Goal: Task Accomplishment & Management: Manage account settings

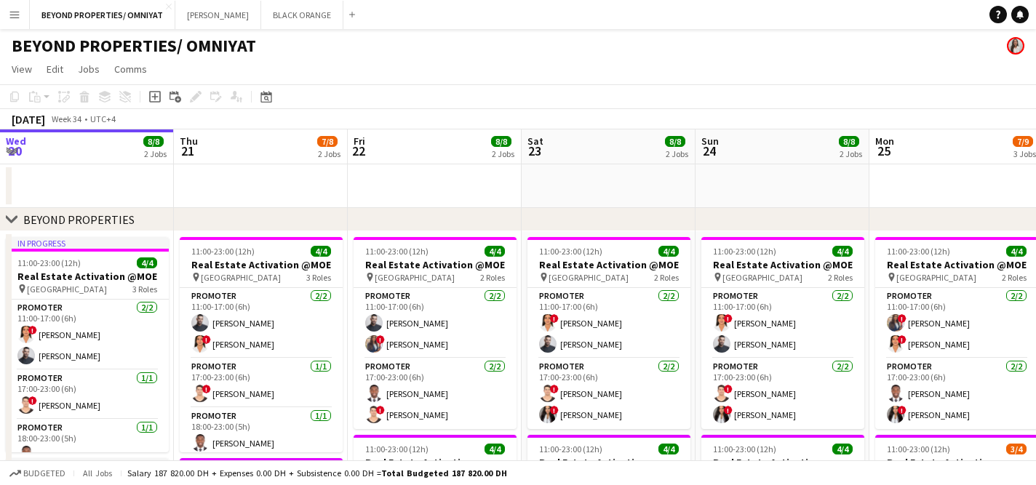
scroll to position [0, 455]
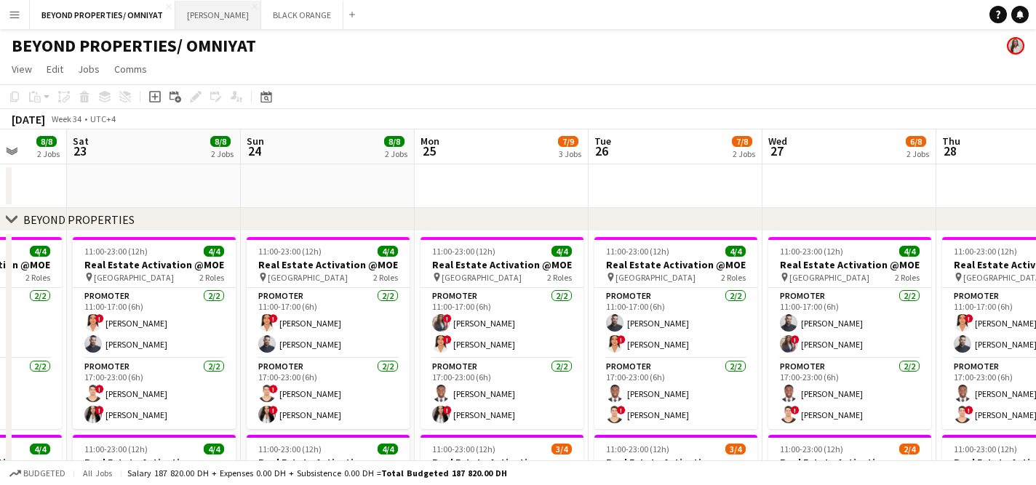
click at [199, 17] on button "[PERSON_NAME] Close" at bounding box center [218, 15] width 86 height 28
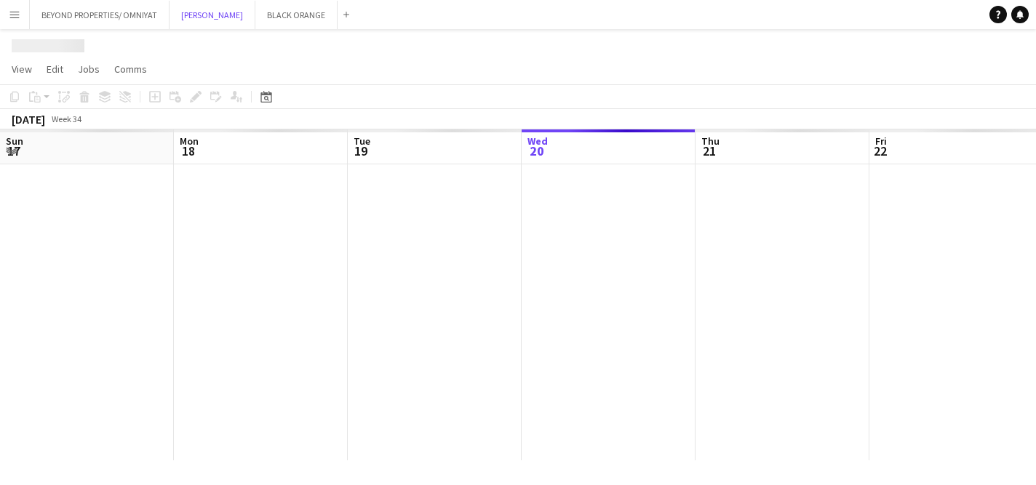
scroll to position [0, 348]
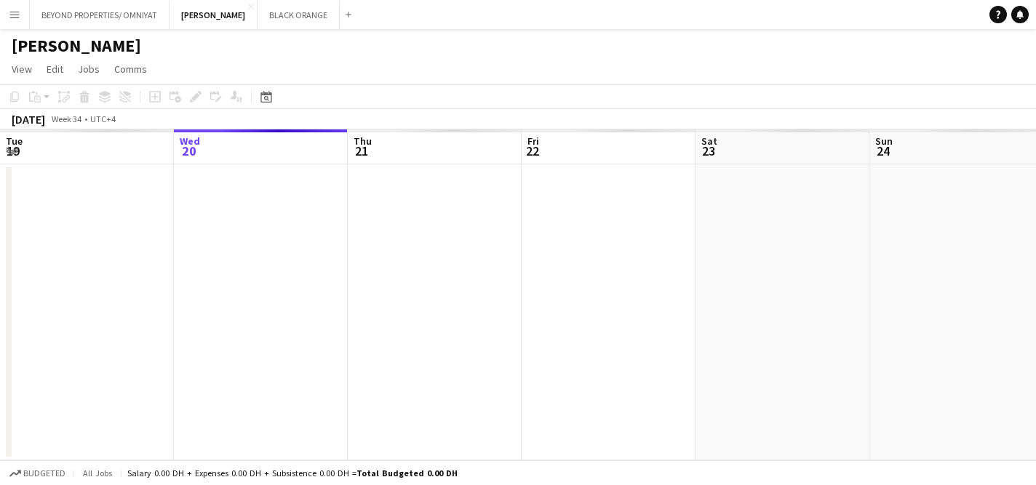
click at [17, 20] on app-icon "Menu" at bounding box center [15, 15] width 12 height 12
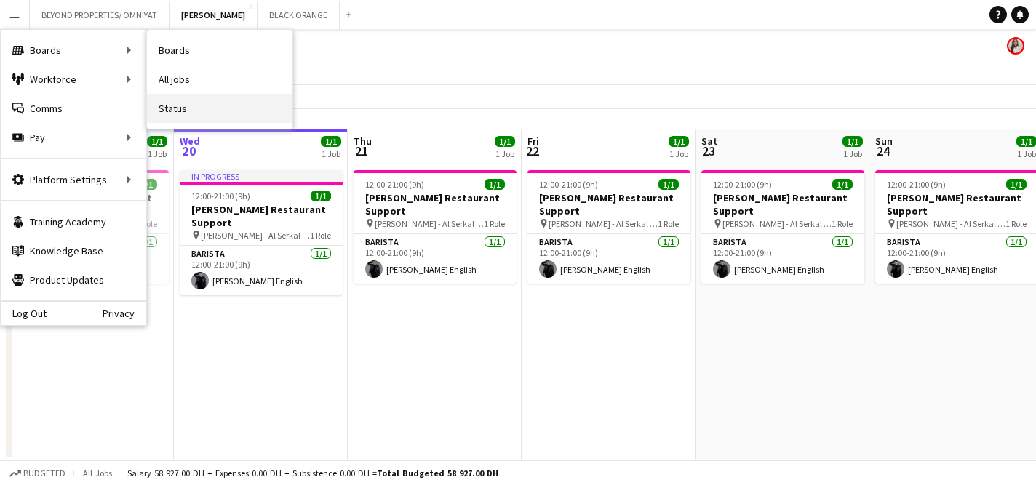
click at [174, 100] on link "Status" at bounding box center [220, 108] width 146 height 29
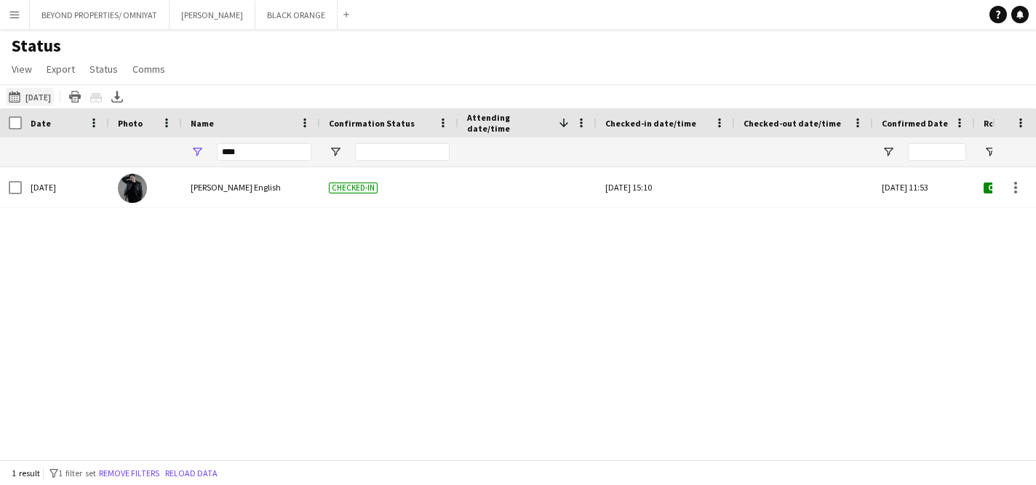
click at [47, 94] on button "[DATE] to [DATE] [DATE]" at bounding box center [30, 96] width 48 height 17
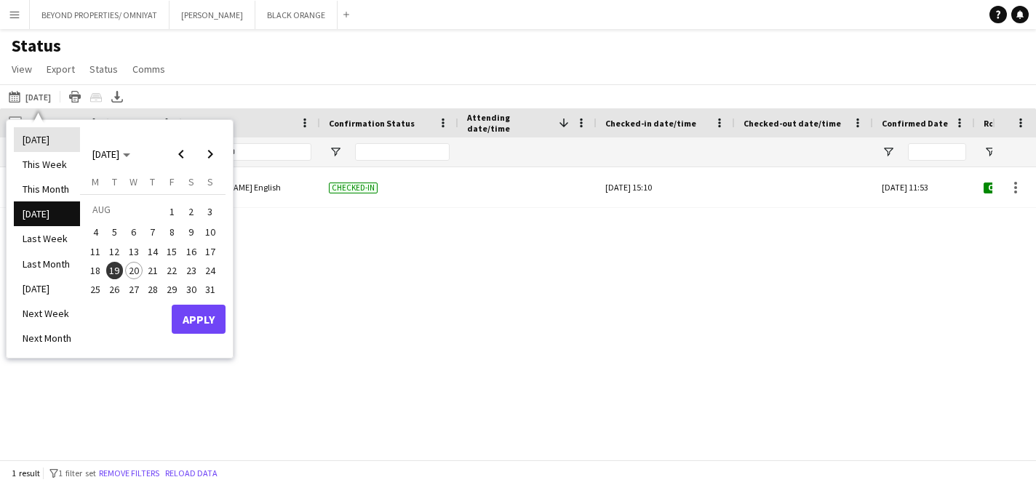
click at [49, 141] on li "[DATE]" at bounding box center [47, 139] width 66 height 25
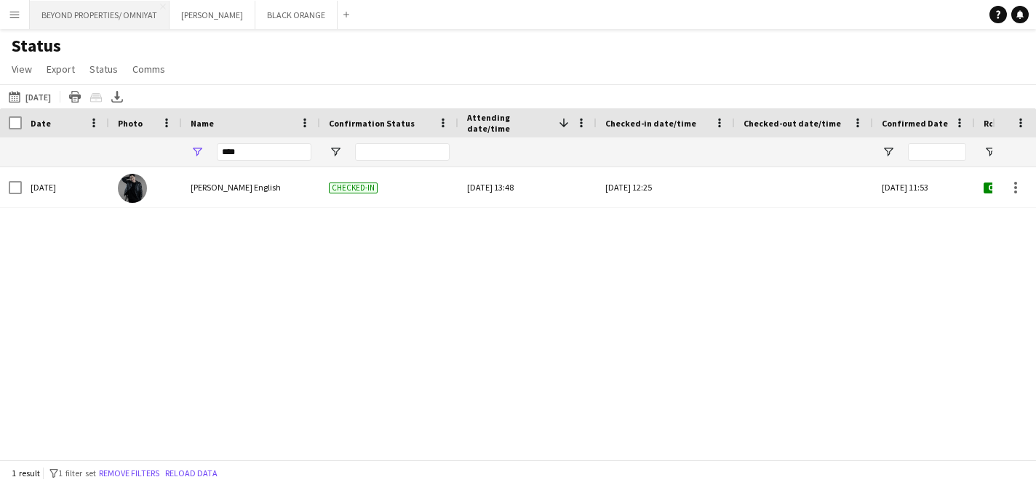
click at [88, 13] on button "BEYOND PROPERTIES/ OMNIYAT Close" at bounding box center [100, 15] width 140 height 28
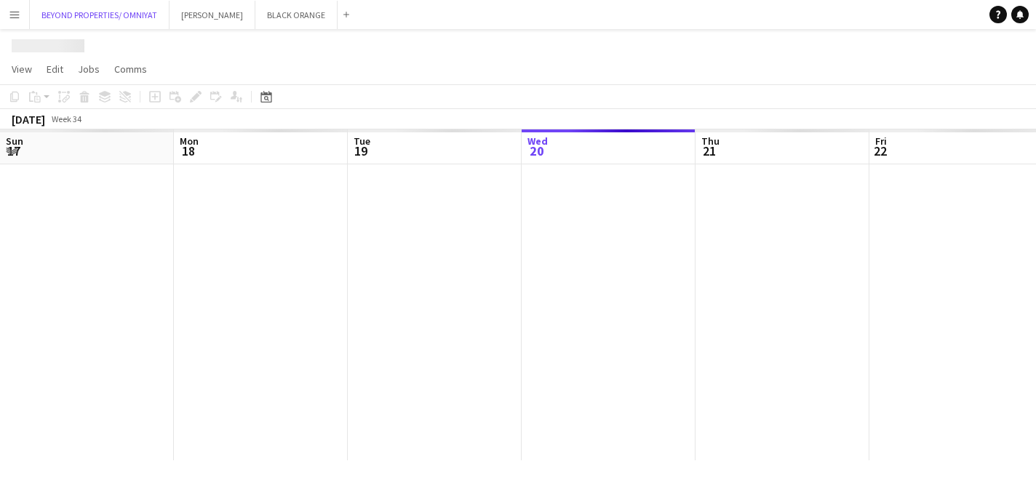
scroll to position [0, 348]
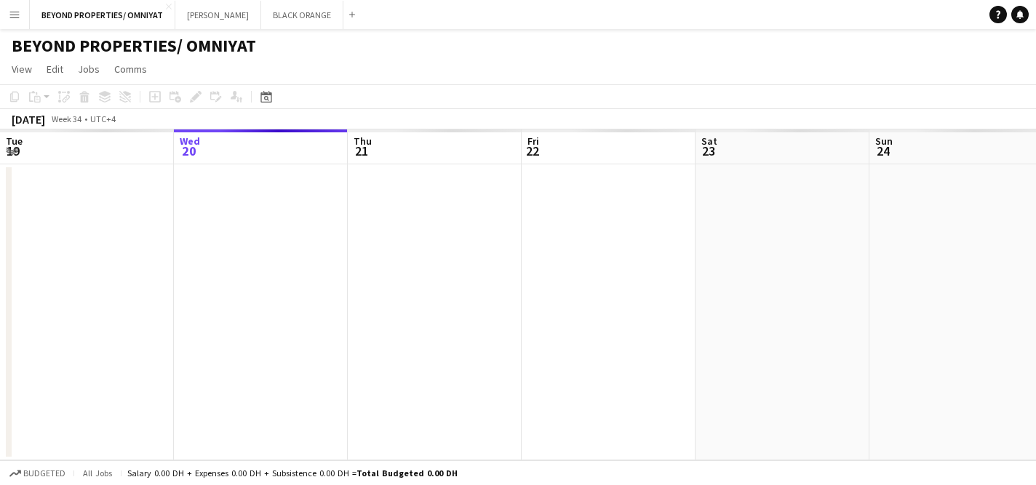
click at [9, 9] on app-icon "Menu" at bounding box center [15, 15] width 12 height 12
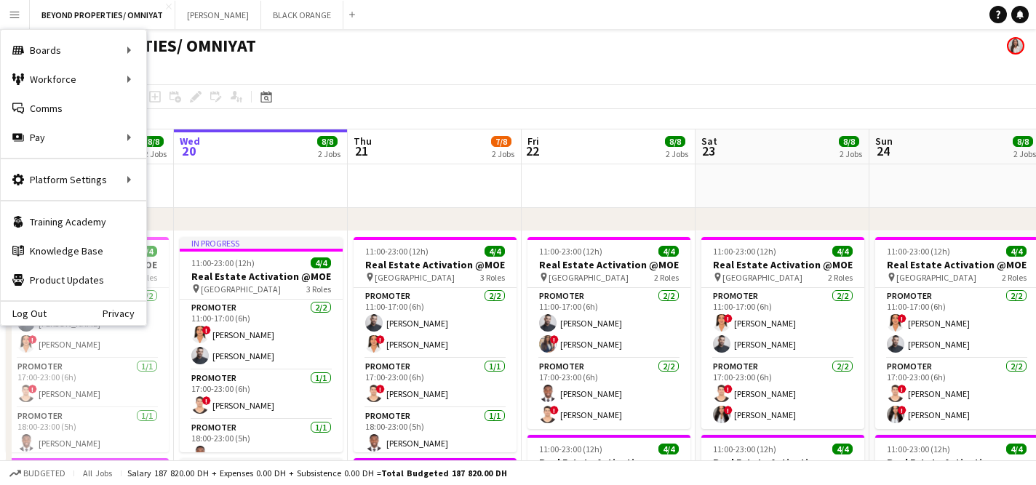
click at [360, 191] on app-date-cell at bounding box center [435, 186] width 174 height 44
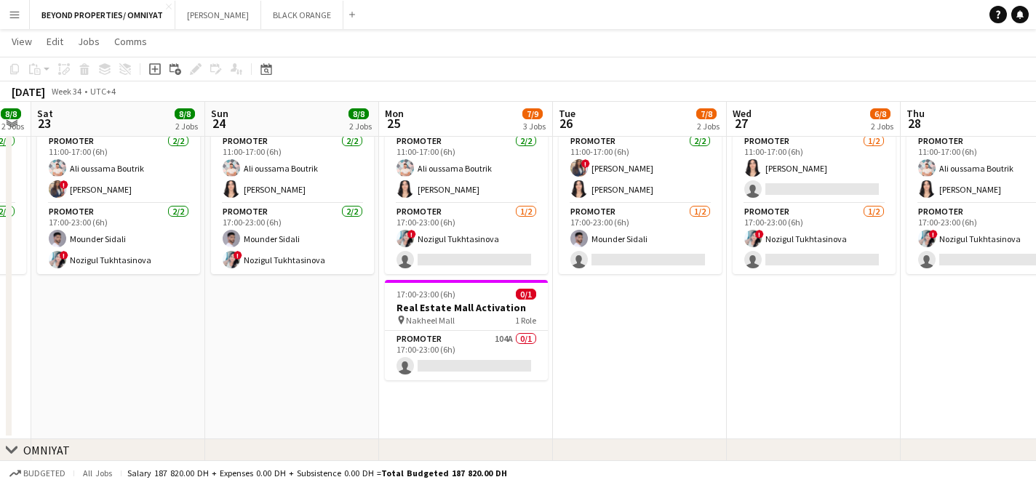
scroll to position [0, 309]
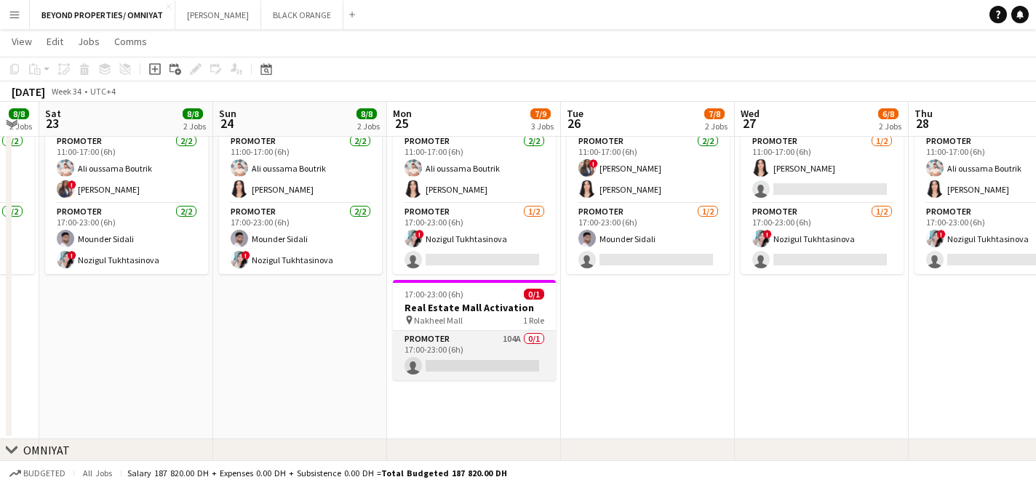
click at [475, 344] on app-card-role "Promoter 104A 0/1 17:00-23:00 (6h) single-neutral-actions" at bounding box center [474, 355] width 163 height 49
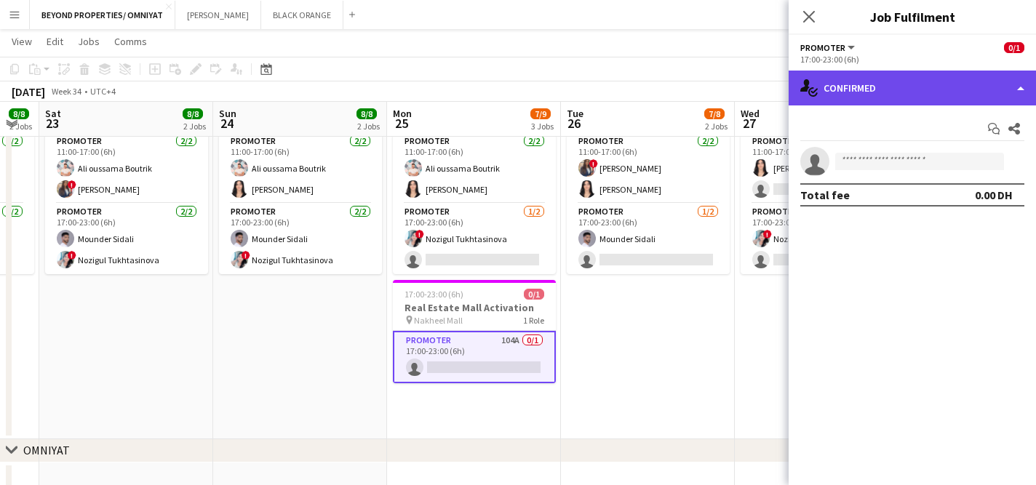
click at [888, 101] on div "single-neutral-actions-check-2 Confirmed" at bounding box center [912, 88] width 247 height 35
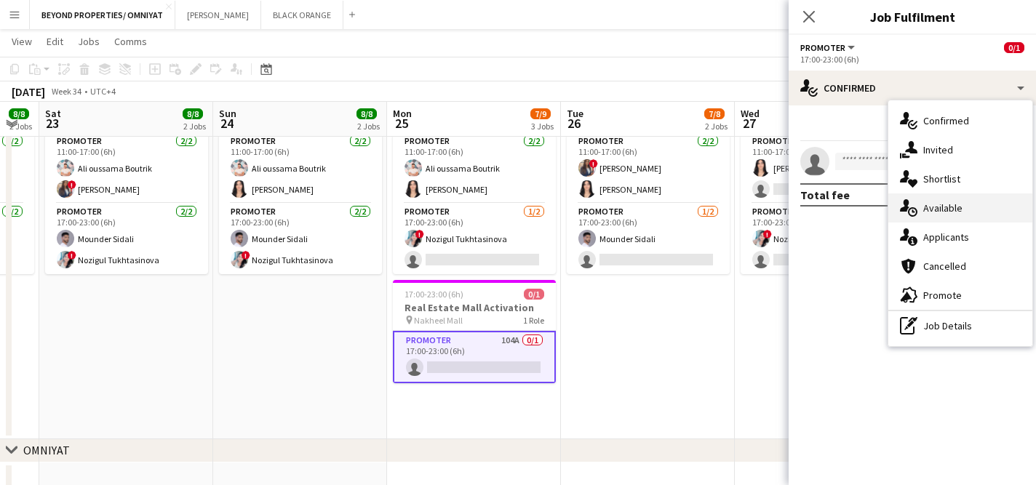
click at [968, 212] on div "single-neutral-actions-upload Available" at bounding box center [960, 208] width 144 height 29
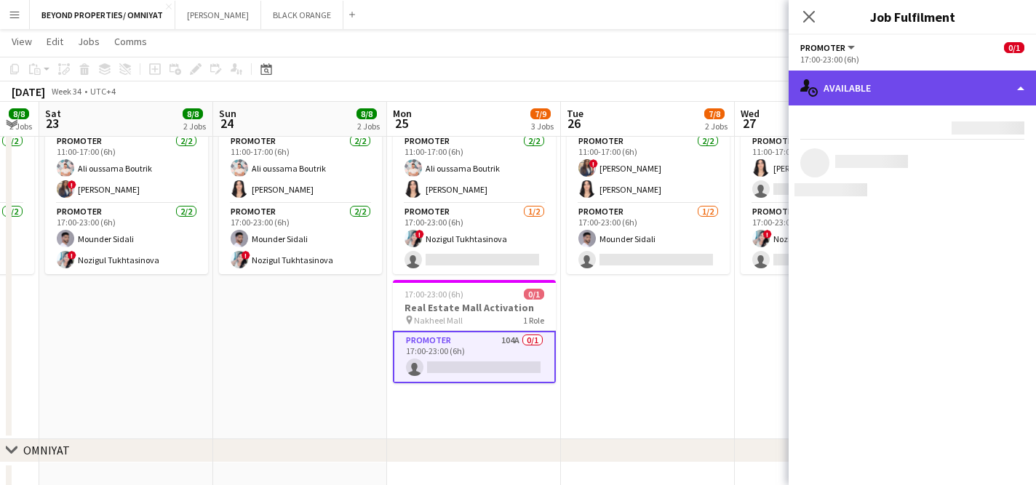
click at [904, 90] on div "single-neutral-actions-upload Available" at bounding box center [912, 88] width 247 height 35
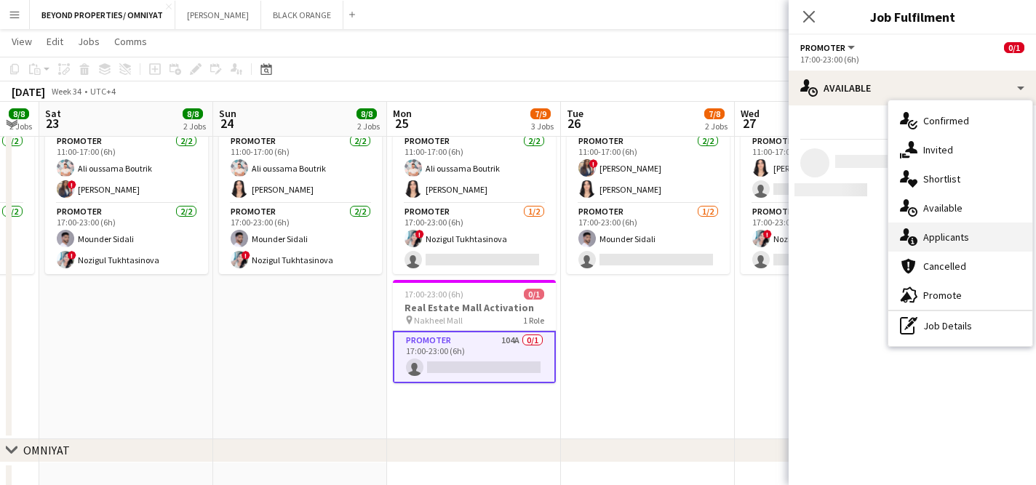
click at [931, 233] on div "single-neutral-actions-information Applicants" at bounding box center [960, 237] width 144 height 29
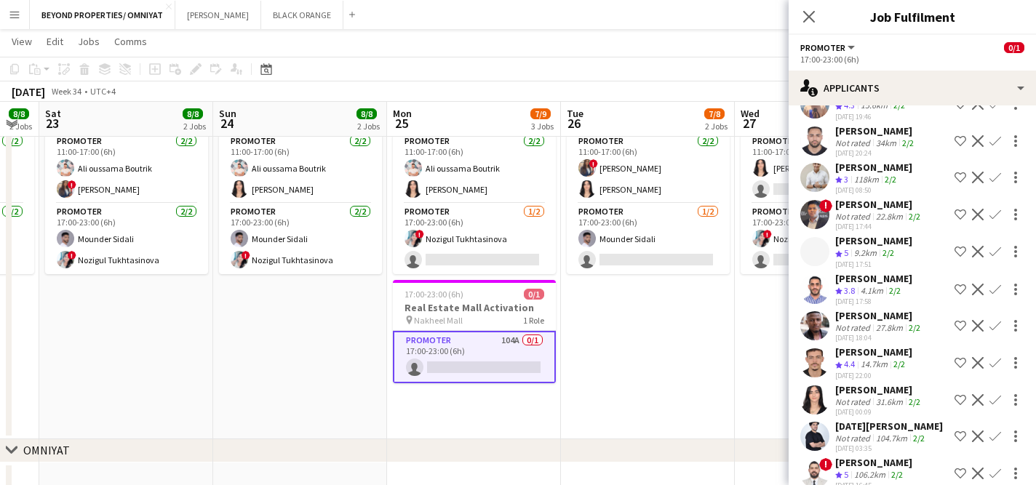
scroll to position [3426, 0]
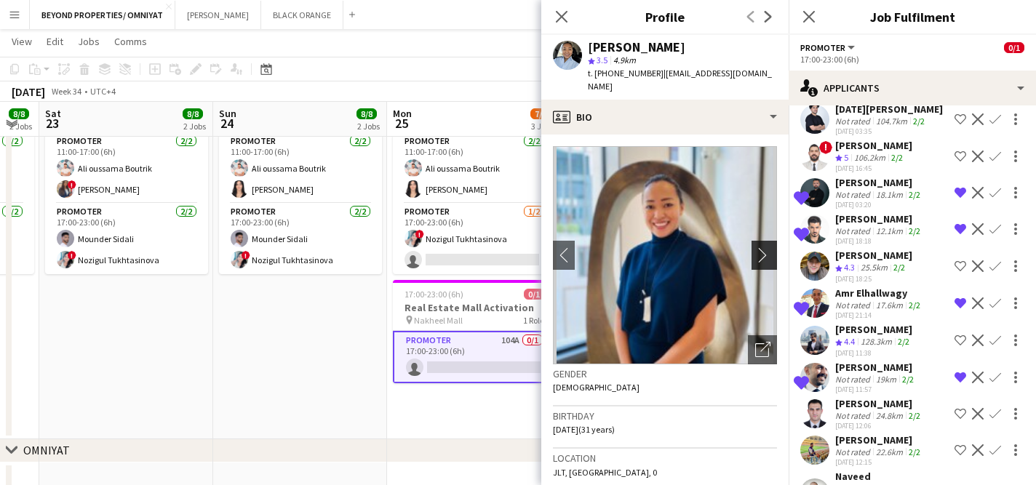
click at [765, 247] on app-icon "chevron-right" at bounding box center [766, 254] width 23 height 15
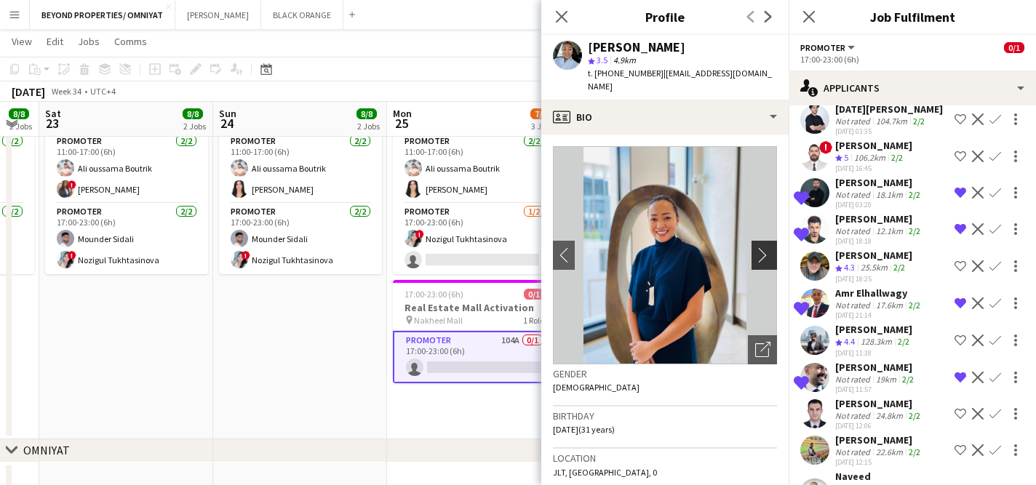
click at [765, 247] on app-icon "chevron-right" at bounding box center [766, 254] width 23 height 15
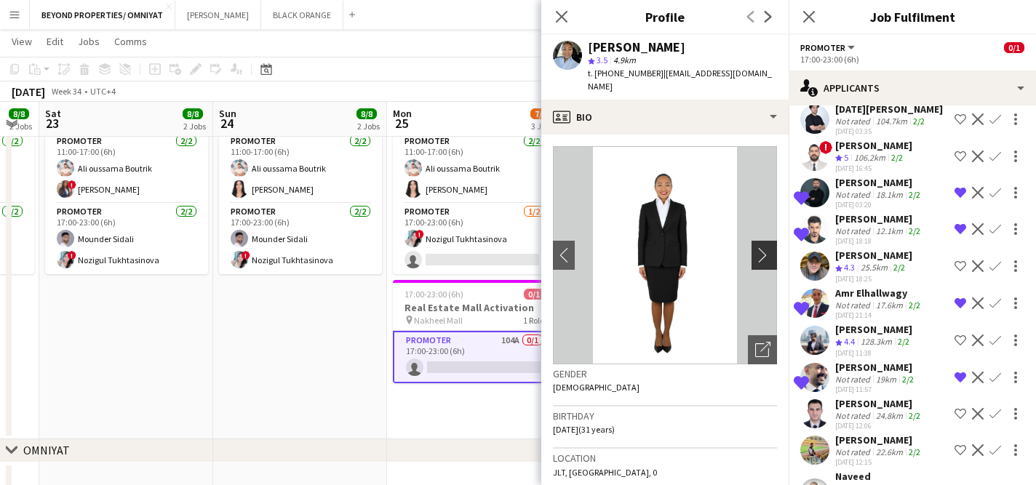
click at [765, 247] on app-icon "chevron-right" at bounding box center [766, 254] width 23 height 15
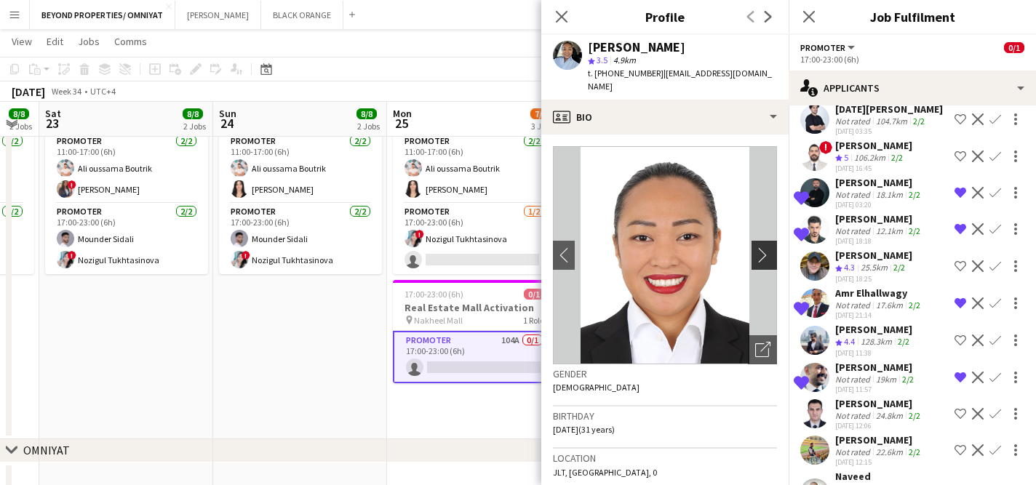
click at [765, 247] on app-icon "chevron-right" at bounding box center [766, 254] width 23 height 15
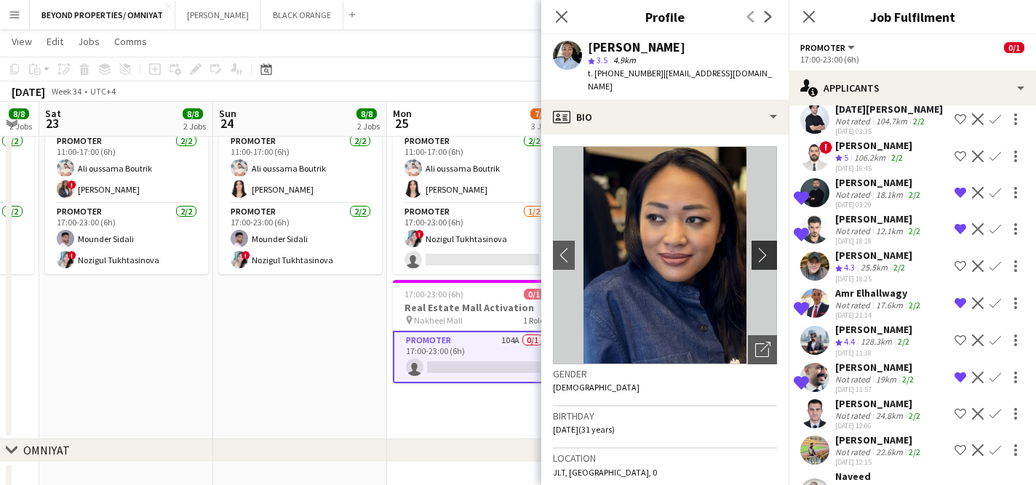
click at [764, 247] on app-icon "chevron-right" at bounding box center [766, 254] width 23 height 15
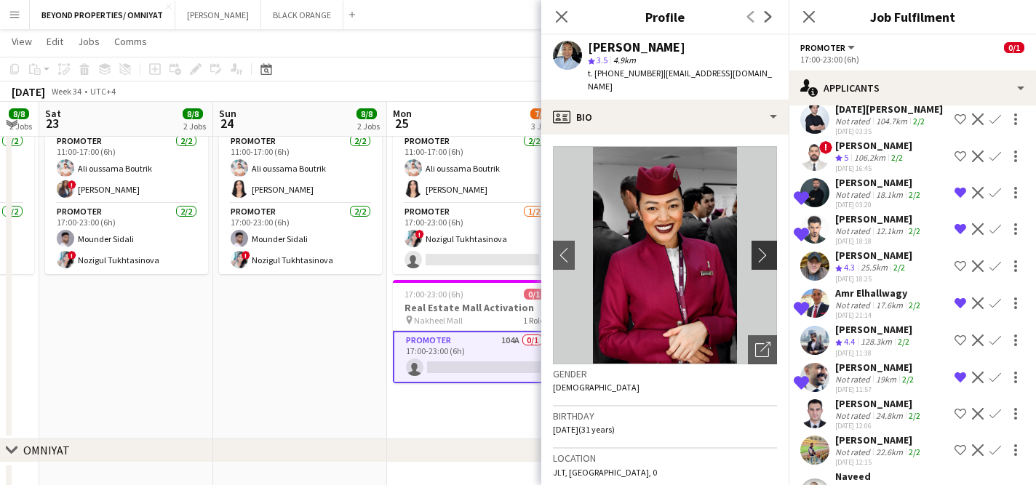
click at [764, 247] on app-icon "chevron-right" at bounding box center [766, 254] width 23 height 15
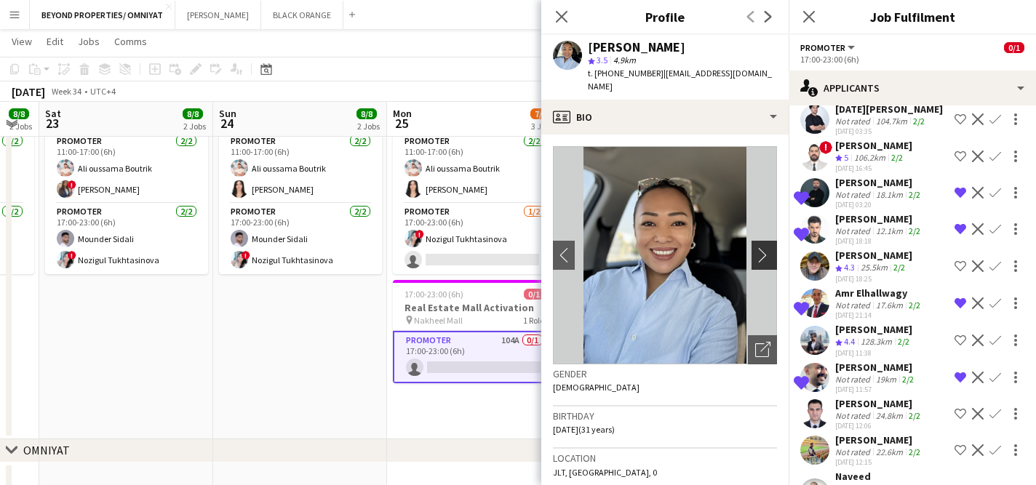
click at [764, 247] on app-icon "chevron-right" at bounding box center [766, 254] width 23 height 15
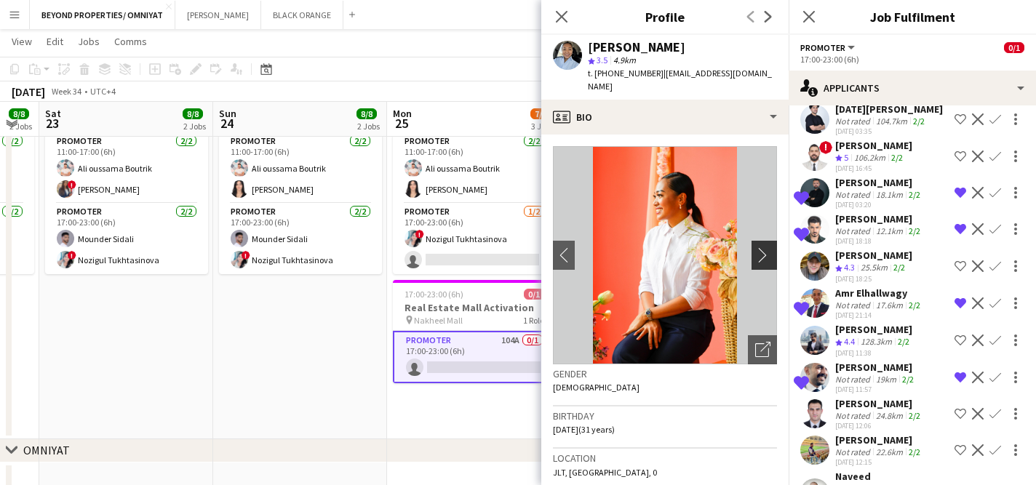
click at [764, 247] on app-icon "chevron-right" at bounding box center [766, 254] width 23 height 15
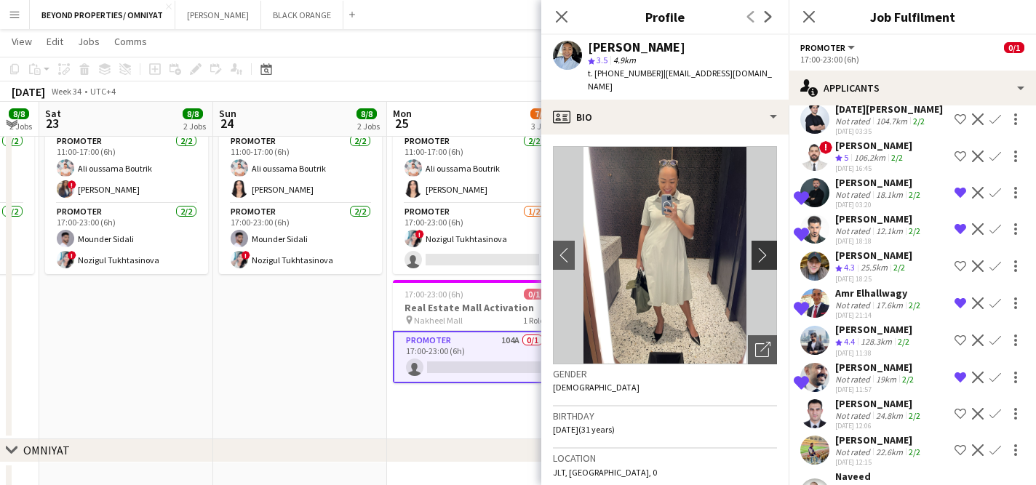
click at [764, 247] on app-icon "chevron-right" at bounding box center [766, 254] width 23 height 15
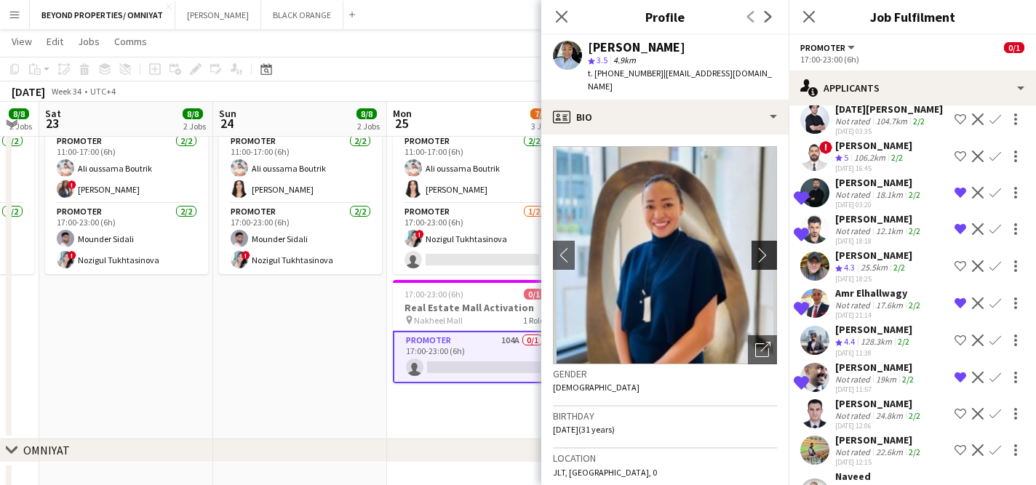
click at [764, 247] on app-icon "chevron-right" at bounding box center [766, 254] width 23 height 15
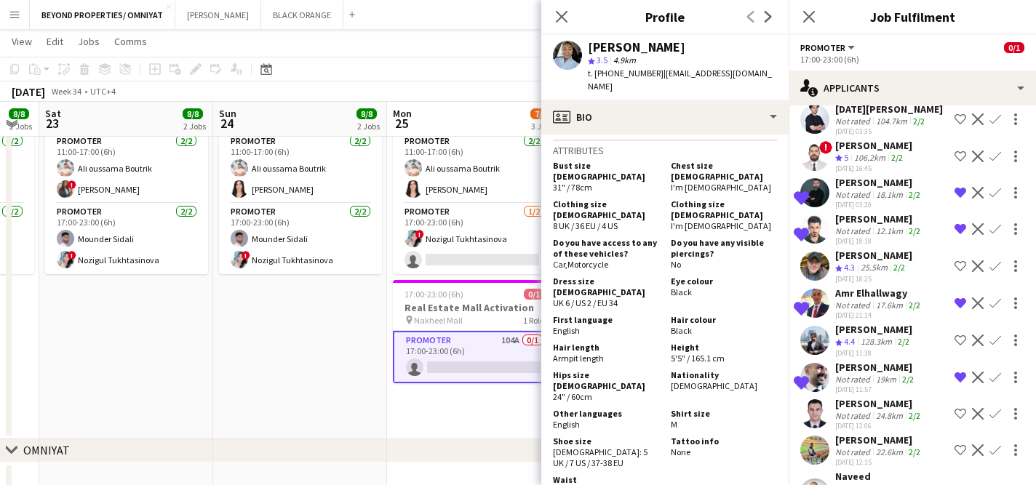
scroll to position [846, 0]
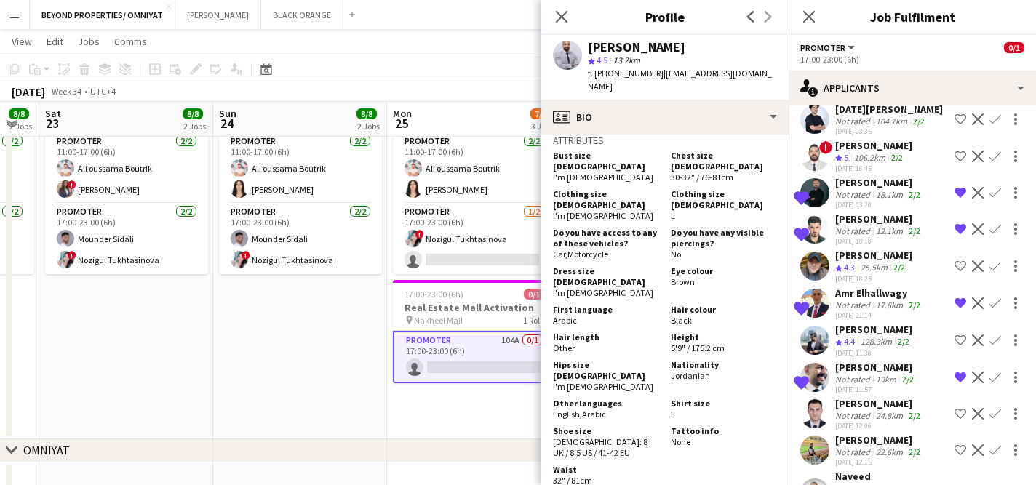
scroll to position [899, 0]
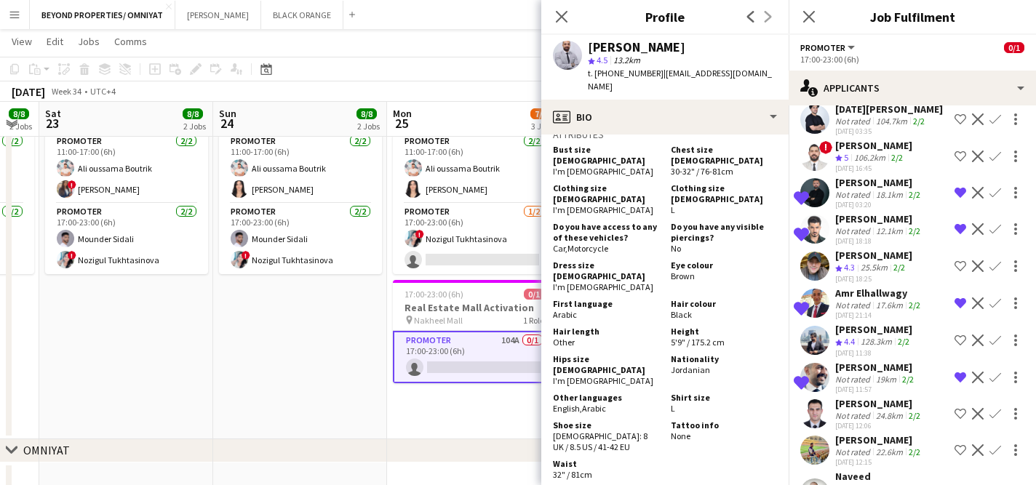
click at [820, 479] on app-user-avatar at bounding box center [814, 493] width 29 height 29
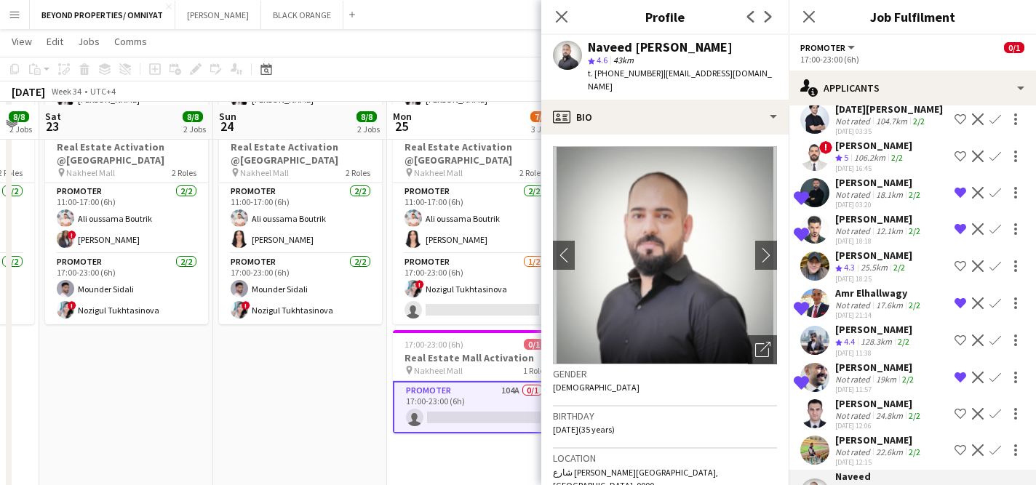
scroll to position [314, 0]
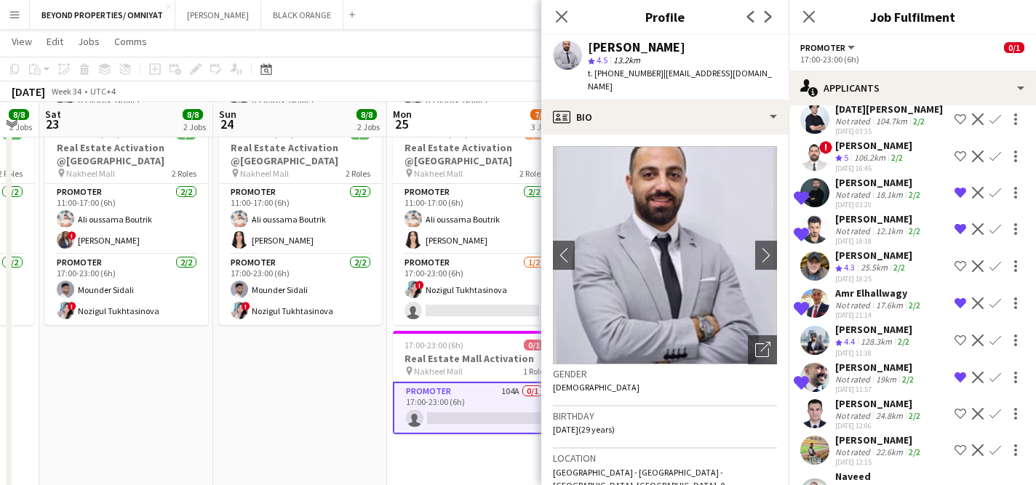
click at [979, 445] on app-icon "Decline" at bounding box center [978, 451] width 12 height 12
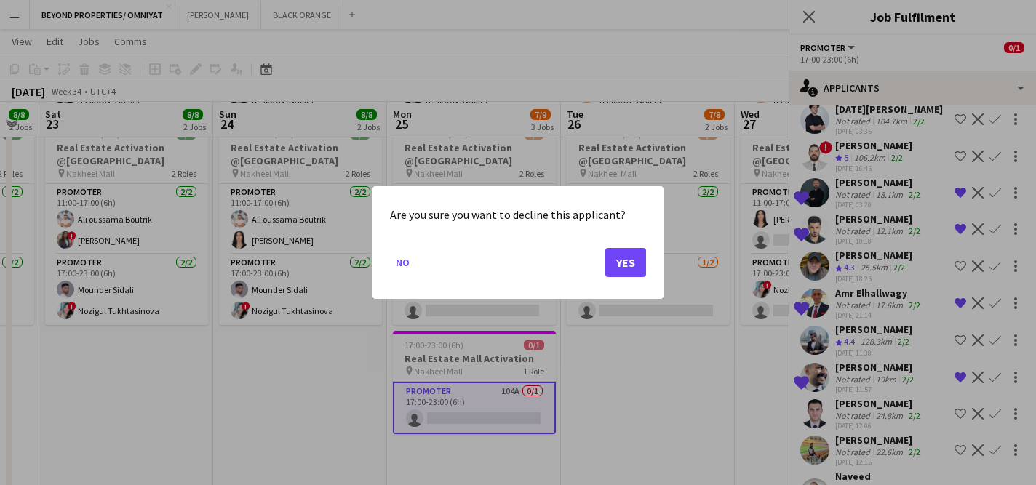
scroll to position [0, 0]
click at [632, 258] on button "Yes" at bounding box center [625, 262] width 41 height 29
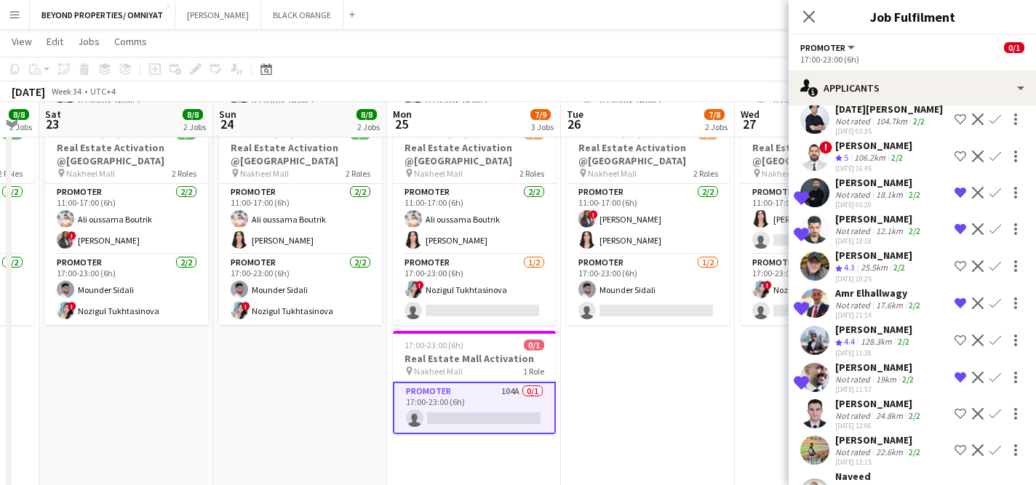
scroll to position [3390, 0]
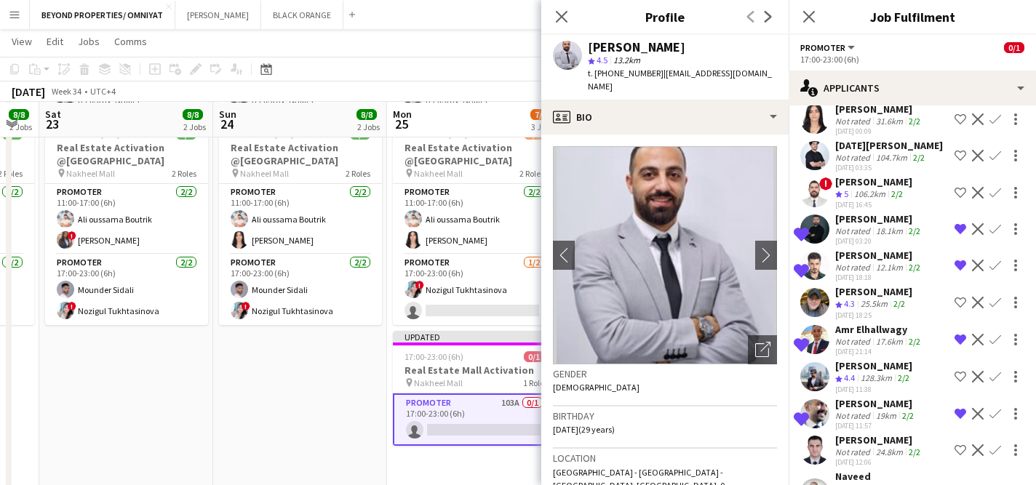
click at [816, 479] on app-user-avatar at bounding box center [814, 493] width 29 height 29
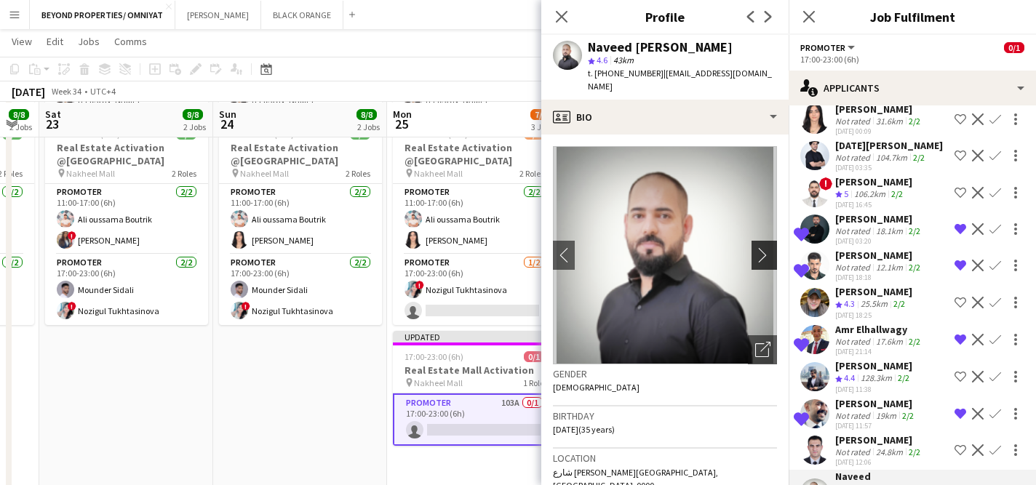
click at [769, 247] on app-icon "chevron-right" at bounding box center [766, 254] width 23 height 15
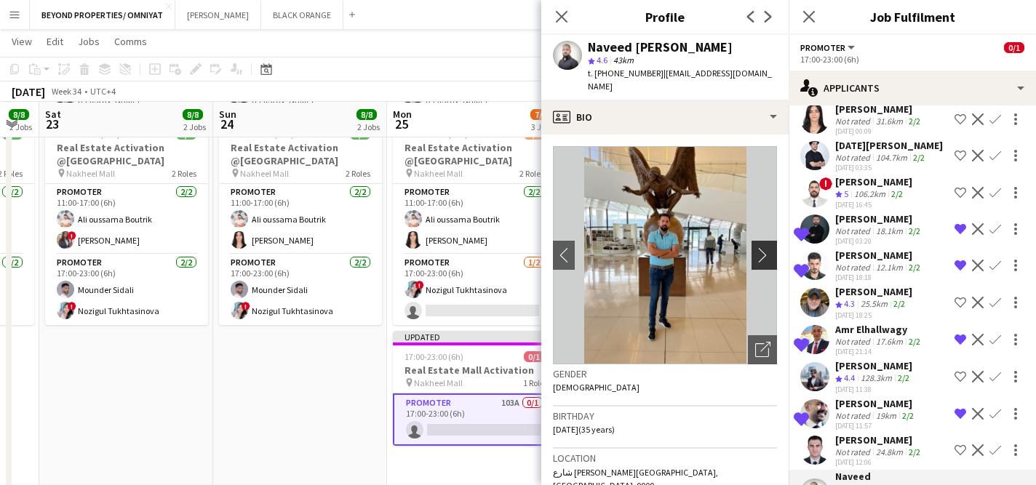
click at [768, 247] on app-icon "chevron-right" at bounding box center [766, 254] width 23 height 15
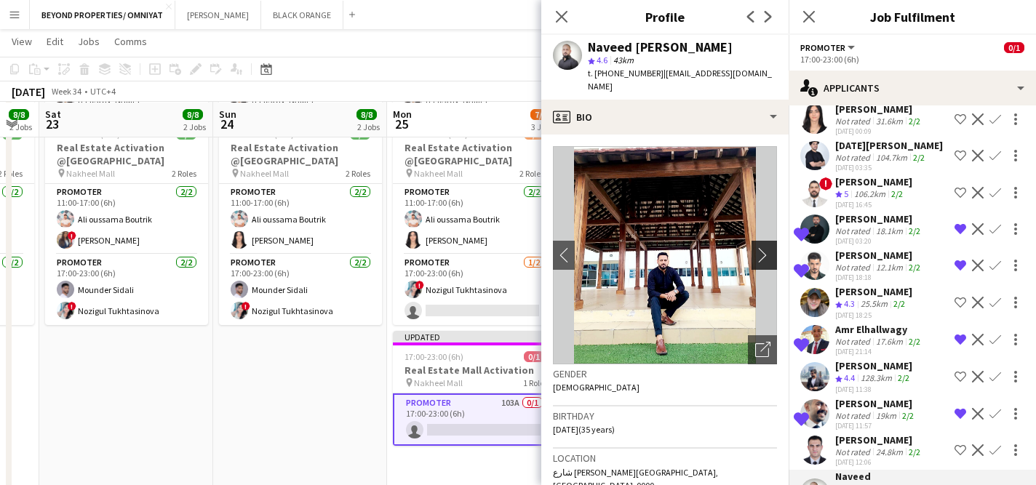
click at [766, 247] on app-icon "chevron-right" at bounding box center [766, 254] width 23 height 15
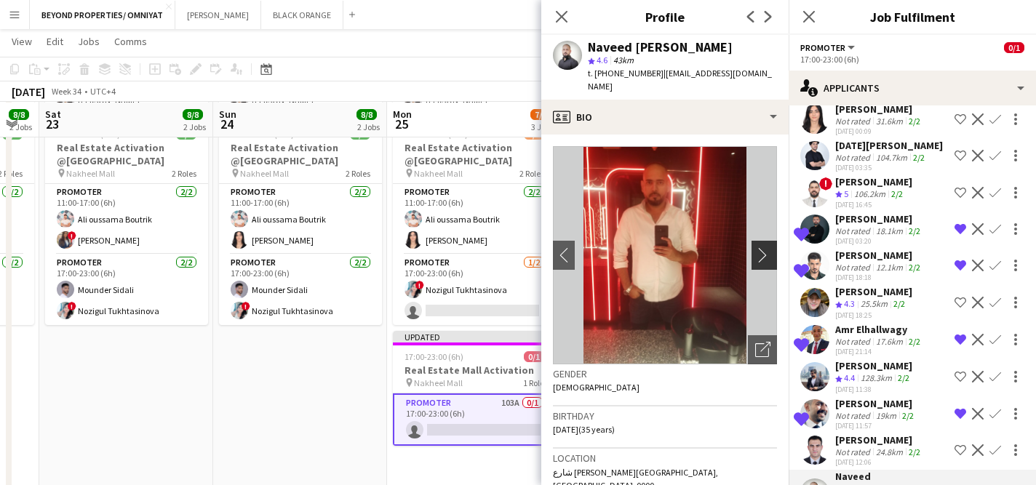
click at [766, 247] on app-icon "chevron-right" at bounding box center [766, 254] width 23 height 15
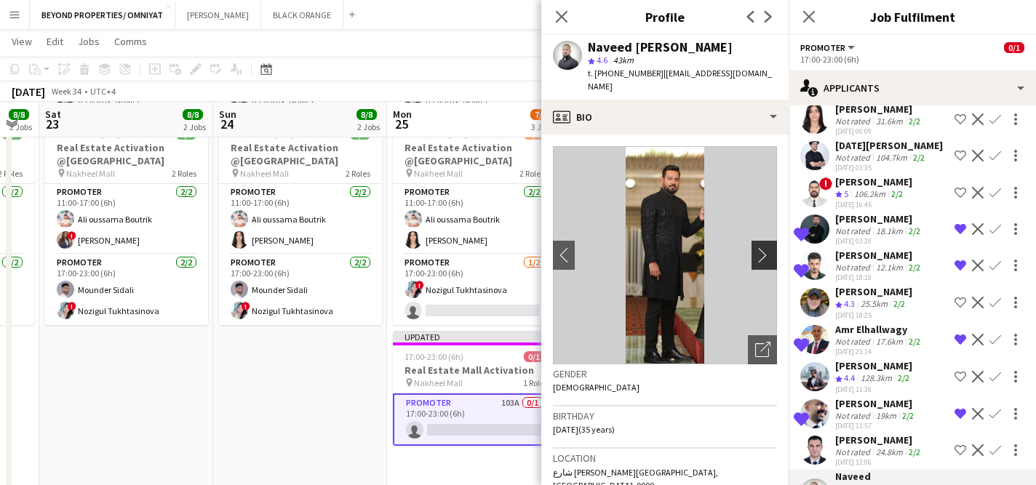
click at [766, 247] on app-icon "chevron-right" at bounding box center [766, 254] width 23 height 15
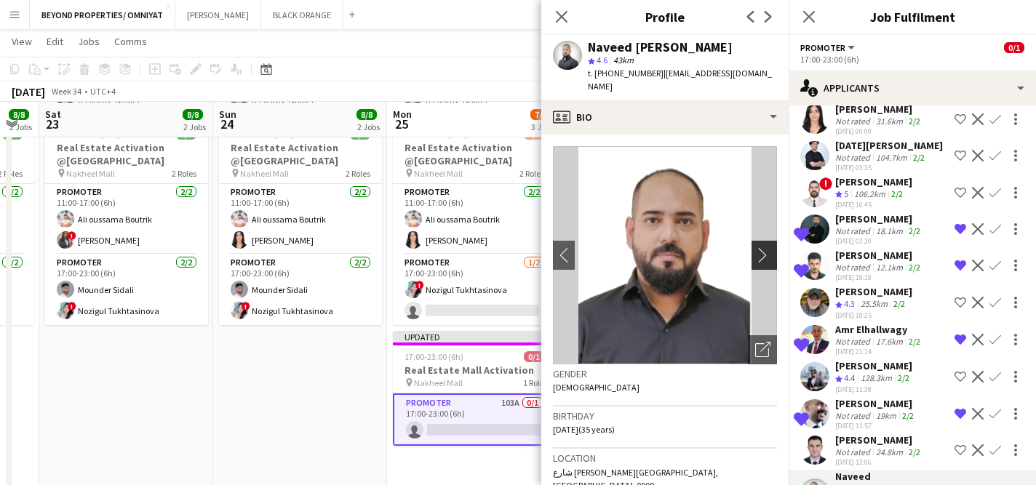
click at [766, 247] on app-icon "chevron-right" at bounding box center [766, 254] width 23 height 15
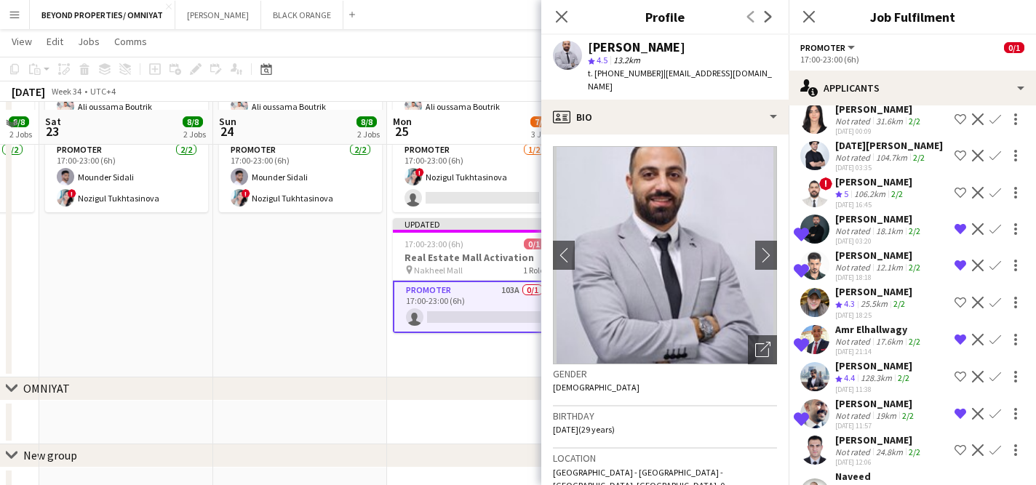
scroll to position [434, 0]
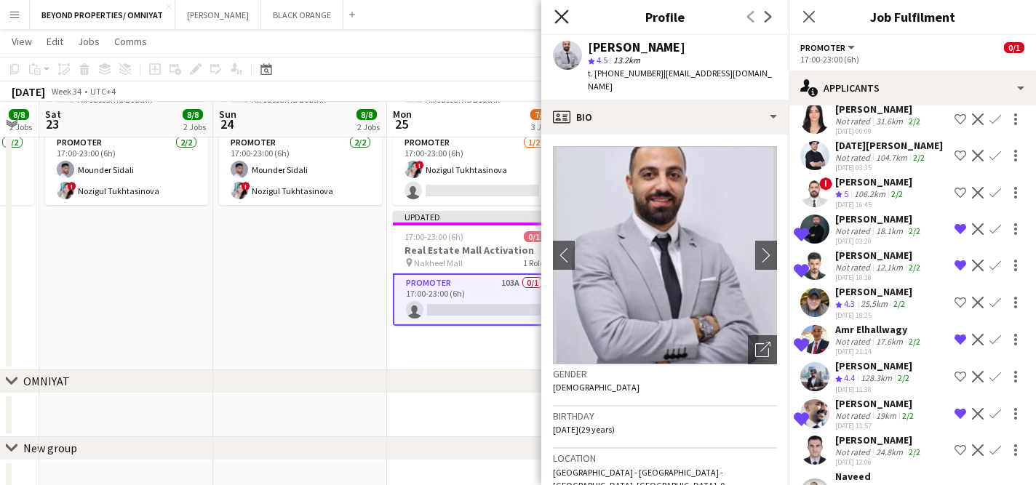
click at [560, 14] on icon "Close pop-in" at bounding box center [561, 16] width 14 height 14
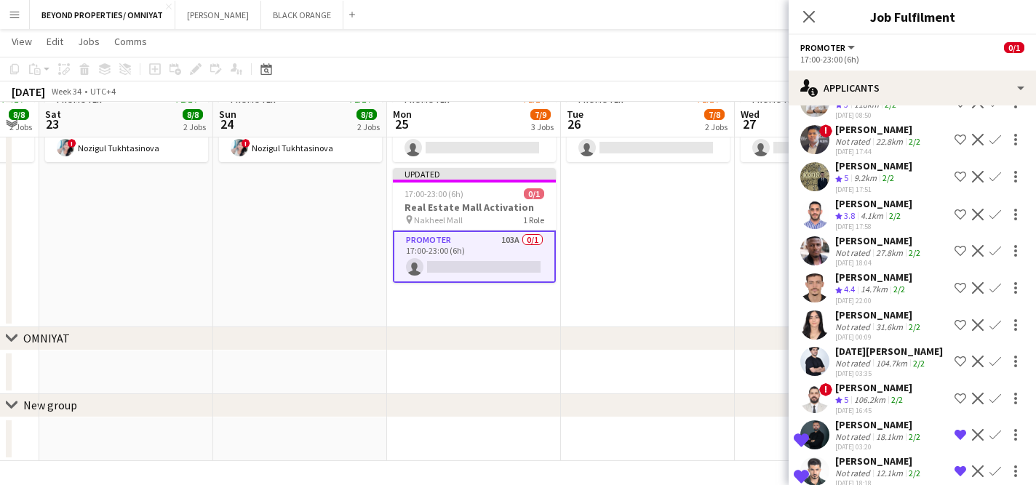
scroll to position [3183, 0]
click at [624, 215] on app-date-cell "11:00-23:00 (12h) 4/4 Real Estate Activation @MOE pin Mall of Emirates 2 Roles …" at bounding box center [648, 40] width 174 height 574
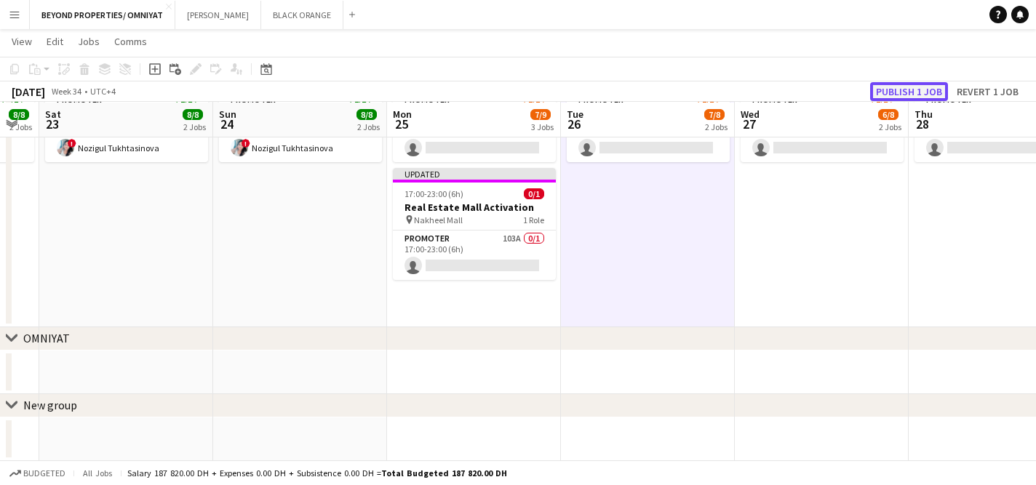
click at [894, 91] on button "Publish 1 job" at bounding box center [909, 91] width 78 height 19
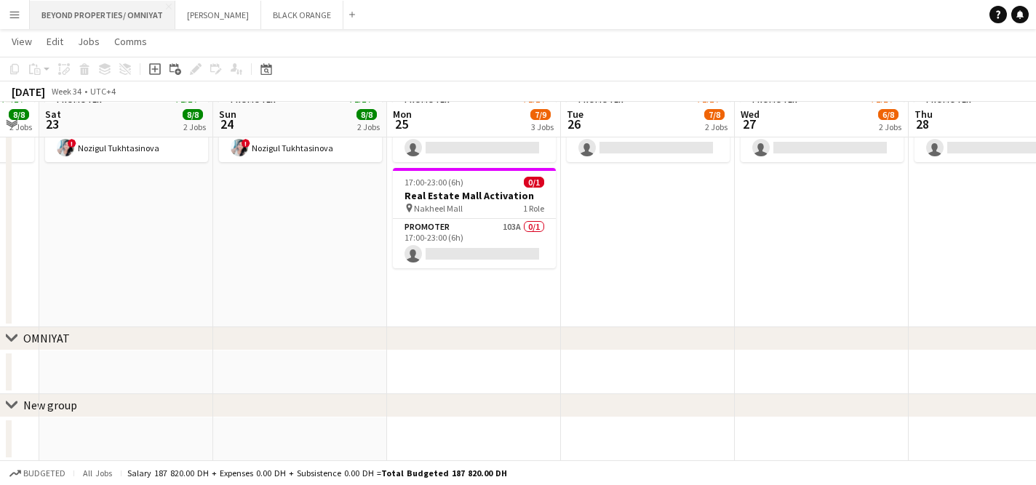
scroll to position [0, 0]
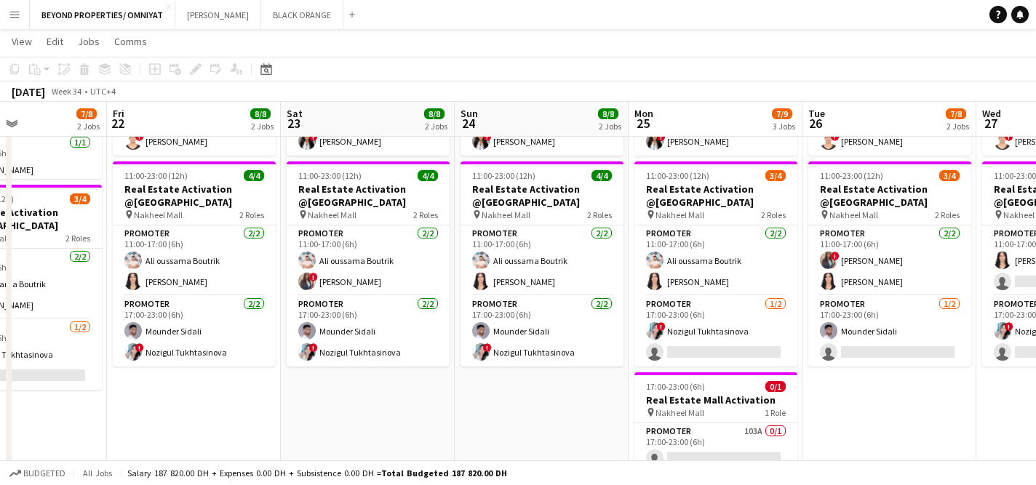
scroll to position [0, 421]
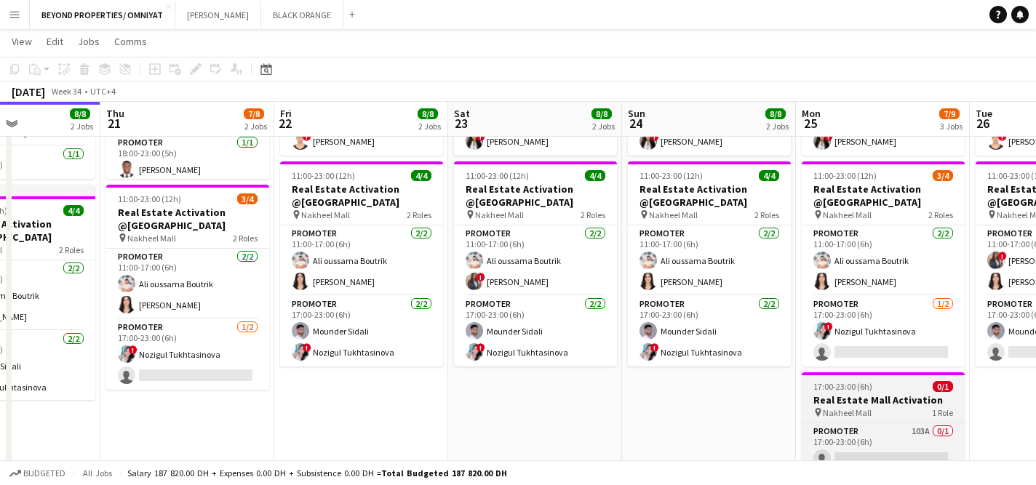
click at [865, 396] on h3 "Real Estate Mall Activation" at bounding box center [883, 400] width 163 height 13
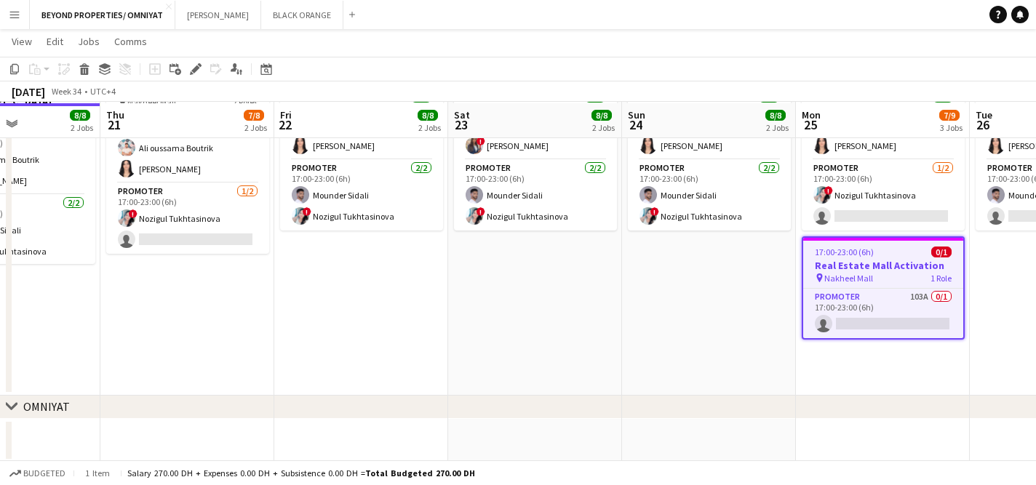
scroll to position [410, 0]
click at [866, 285] on app-job-card "17:00-23:00 (6h) 0/1 Real Estate Mall Activation pin Nakheel Mall 1 Role Promot…" at bounding box center [883, 286] width 163 height 103
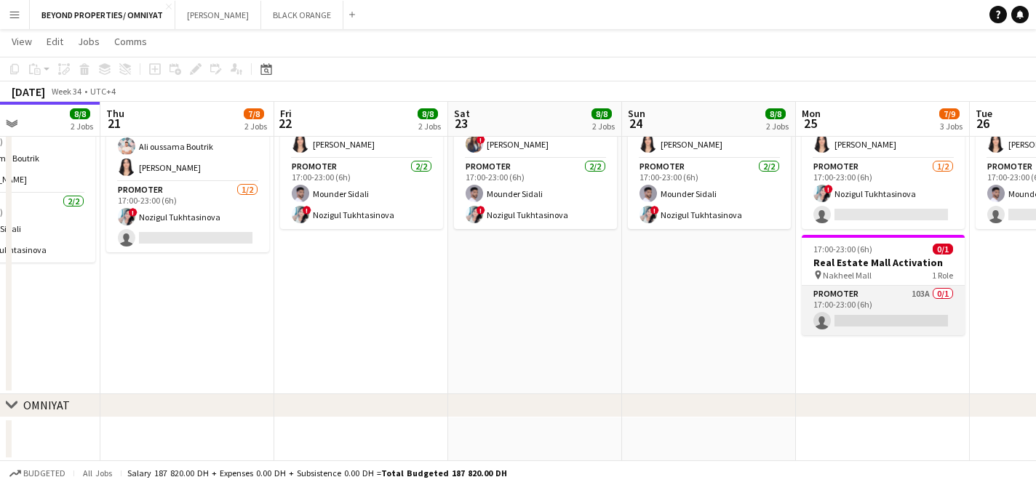
click at [867, 297] on app-card-role "Promoter 103A 0/1 17:00-23:00 (6h) single-neutral-actions" at bounding box center [883, 310] width 163 height 49
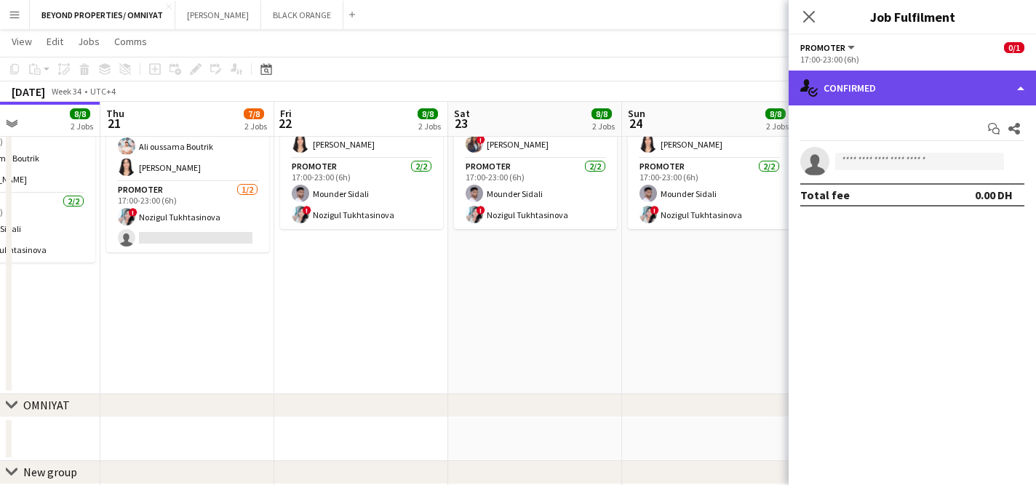
click at [902, 81] on div "single-neutral-actions-check-2 Confirmed" at bounding box center [912, 88] width 247 height 35
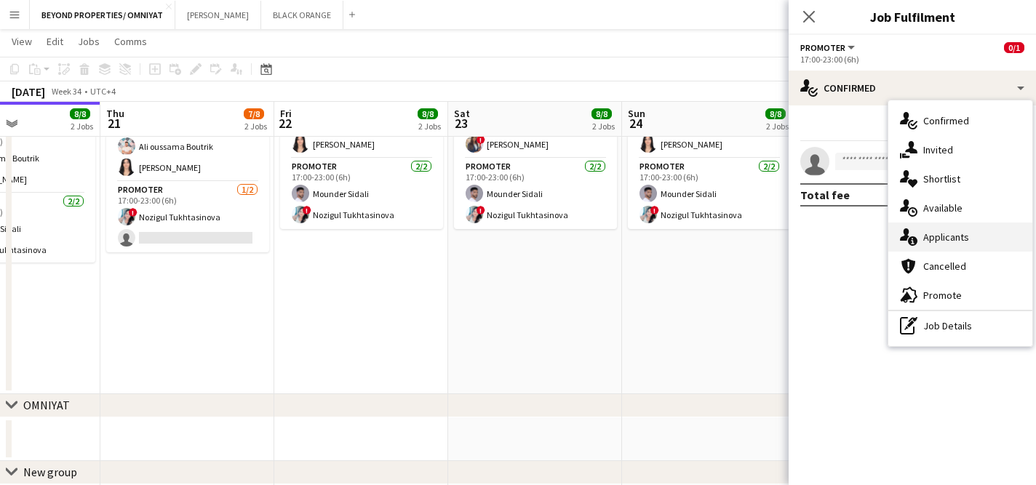
click at [949, 241] on div "single-neutral-actions-information Applicants" at bounding box center [960, 237] width 144 height 29
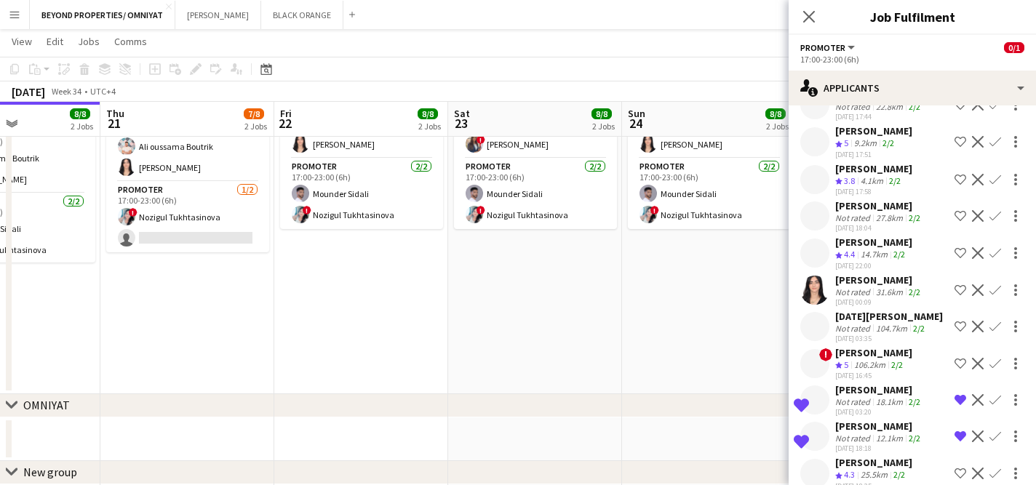
scroll to position [3390, 0]
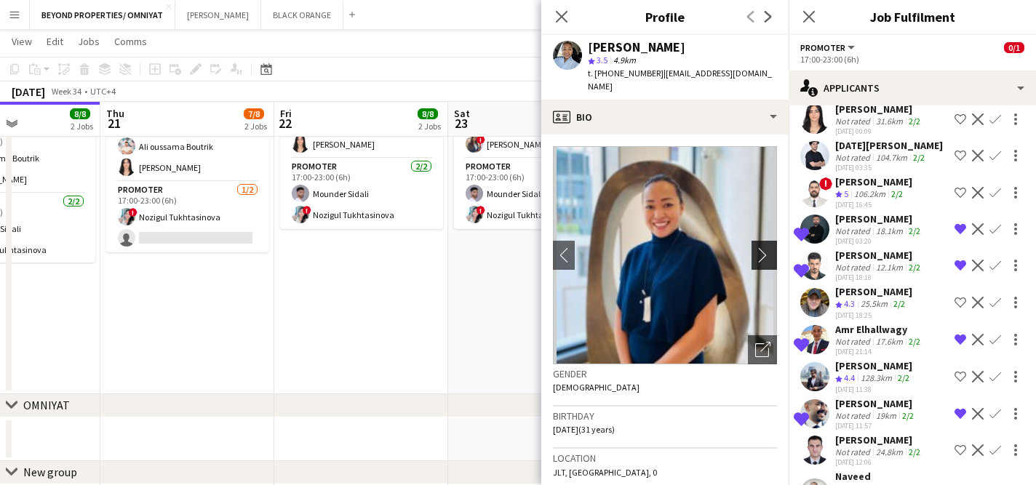
click at [765, 247] on app-icon "chevron-right" at bounding box center [766, 254] width 23 height 15
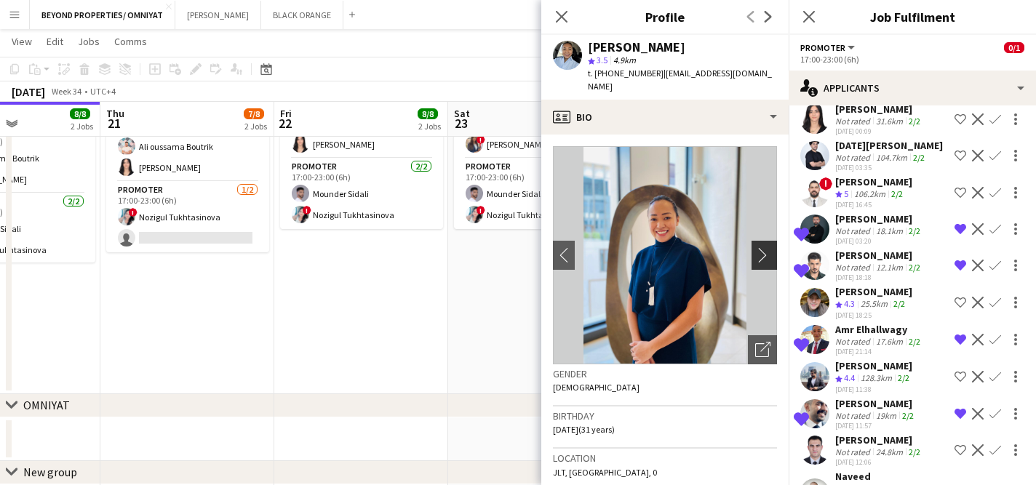
click at [765, 247] on app-icon "chevron-right" at bounding box center [766, 254] width 23 height 15
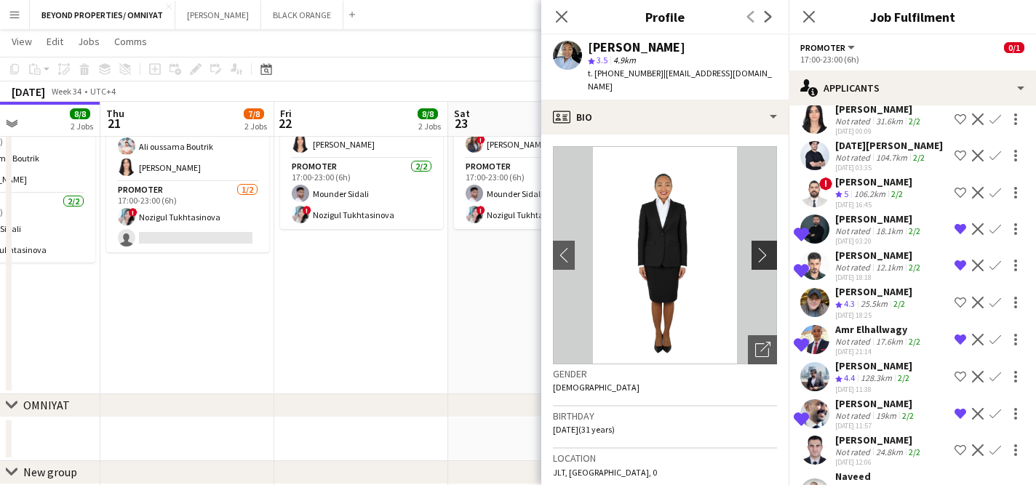
click at [765, 247] on app-icon "chevron-right" at bounding box center [766, 254] width 23 height 15
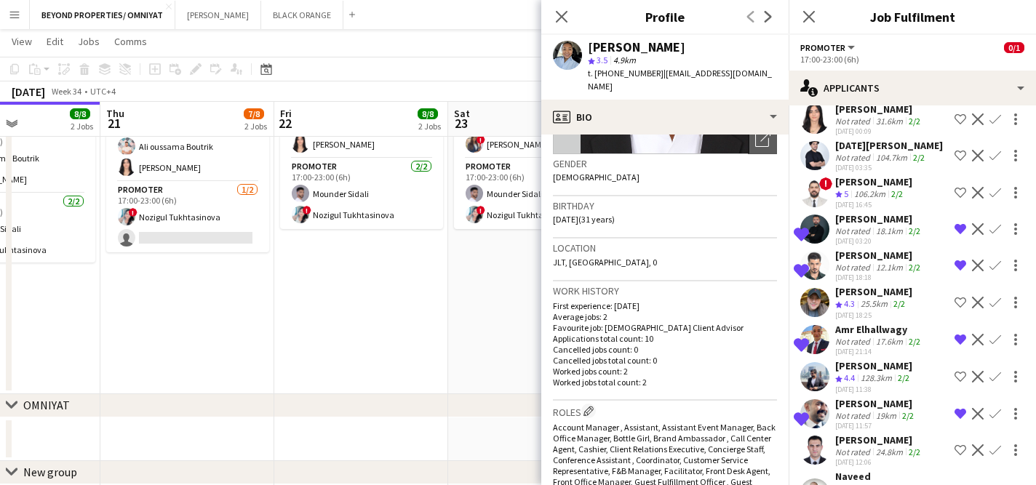
scroll to position [0, 0]
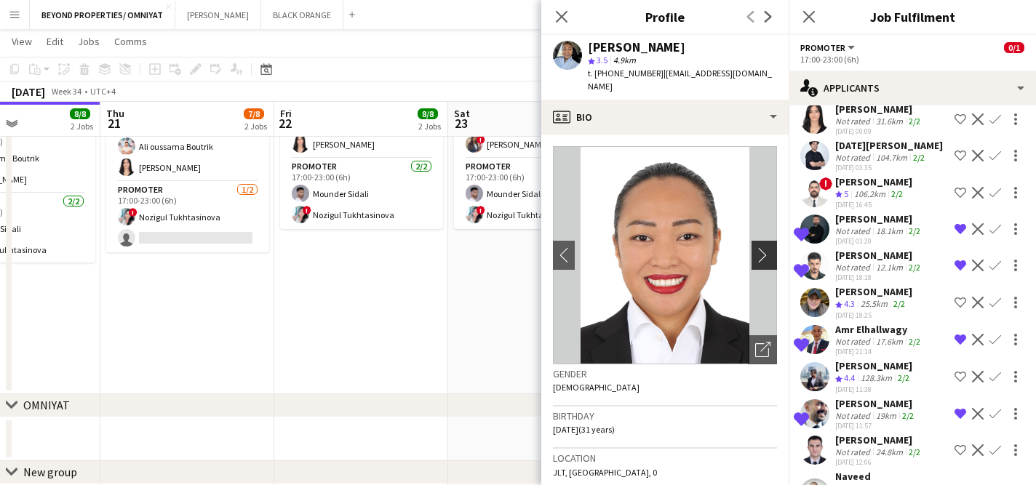
click at [764, 247] on app-icon "chevron-right" at bounding box center [766, 254] width 23 height 15
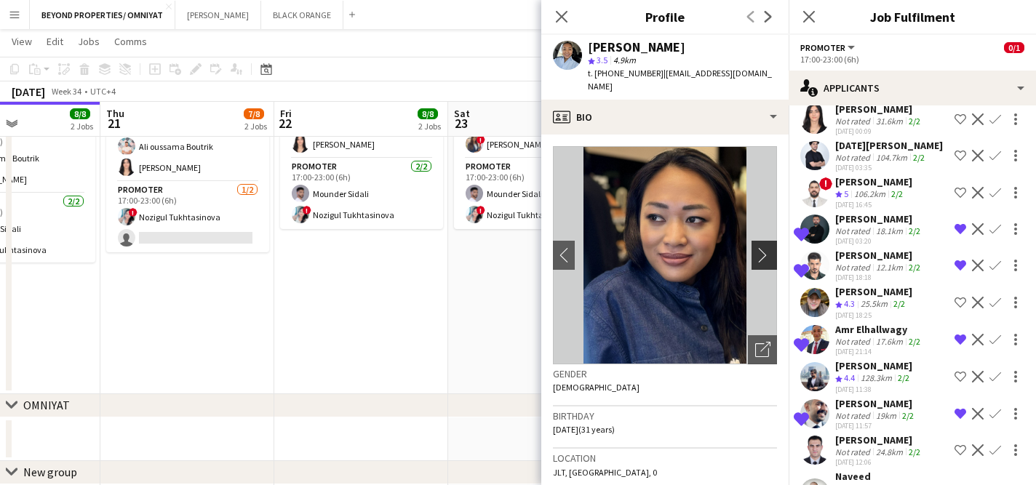
click at [763, 247] on app-icon "chevron-right" at bounding box center [766, 254] width 23 height 15
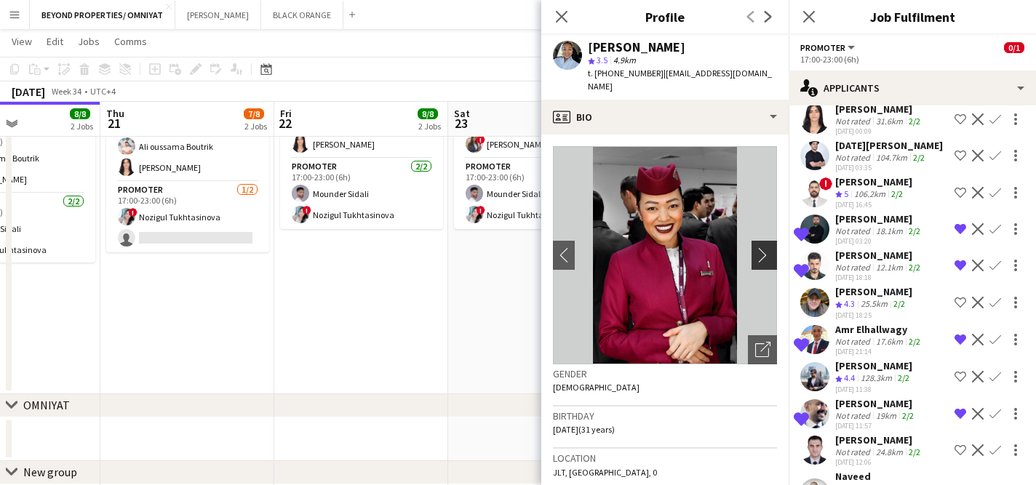
click at [763, 247] on app-icon "chevron-right" at bounding box center [766, 254] width 23 height 15
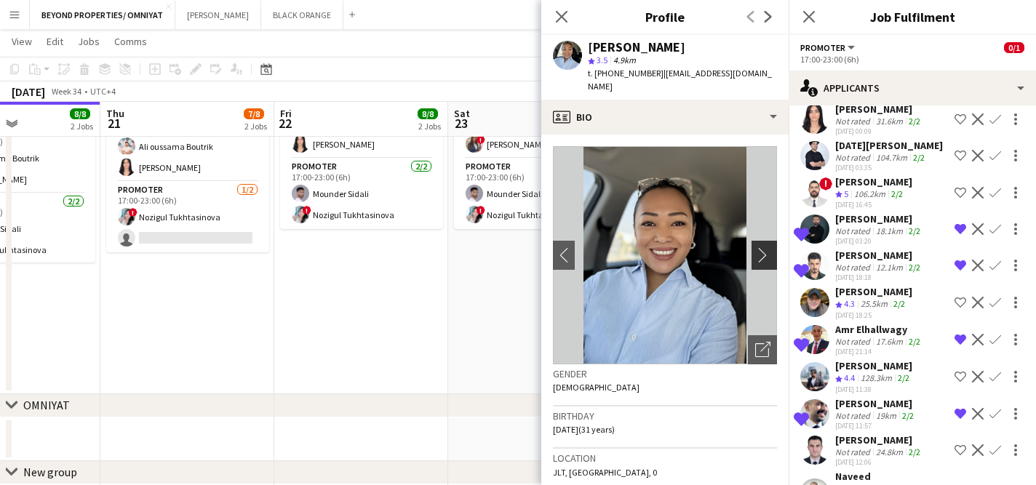
click at [763, 247] on app-icon "chevron-right" at bounding box center [766, 254] width 23 height 15
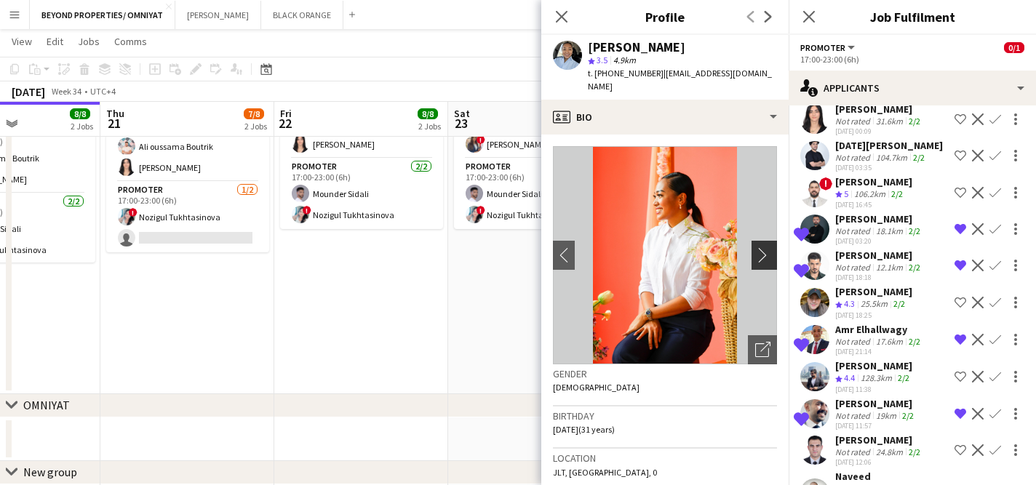
click at [763, 247] on app-icon "chevron-right" at bounding box center [766, 254] width 23 height 15
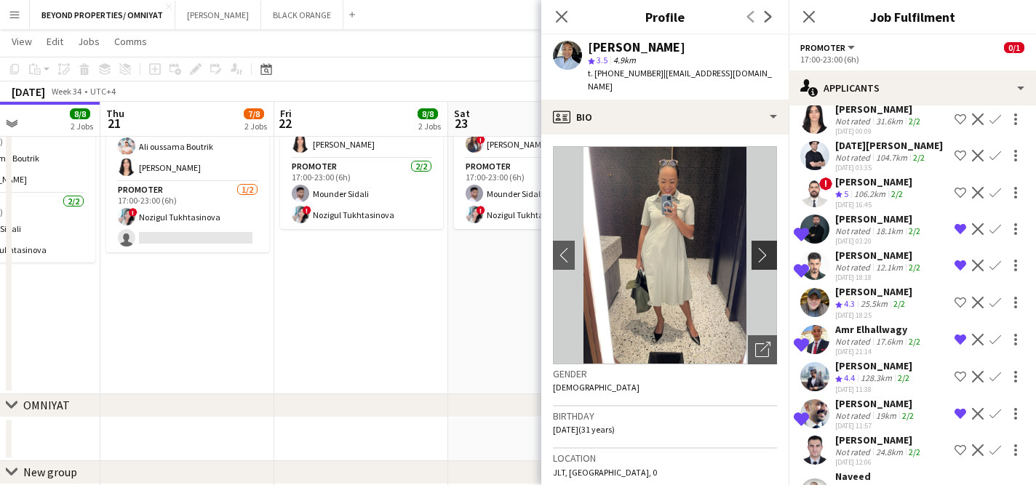
click at [763, 247] on app-icon "chevron-right" at bounding box center [766, 254] width 23 height 15
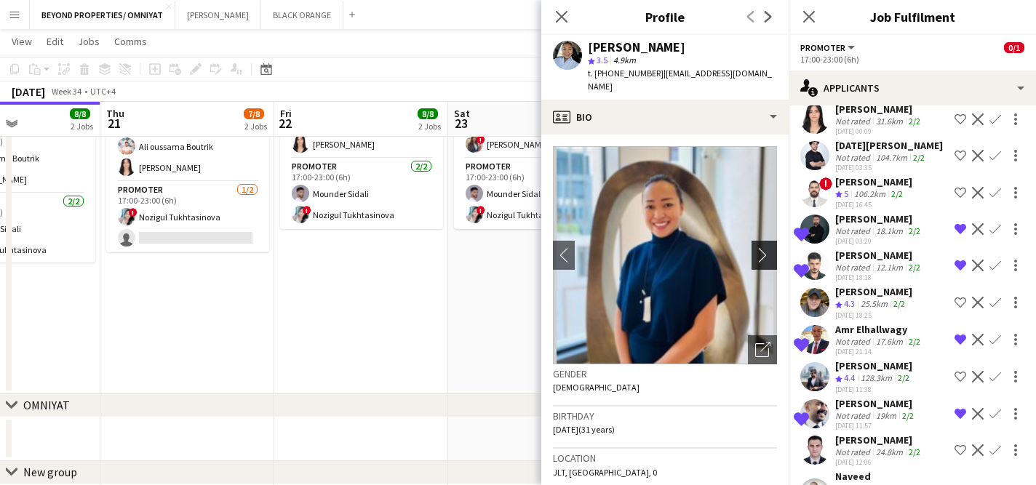
click at [763, 247] on app-icon "chevron-right" at bounding box center [766, 254] width 23 height 15
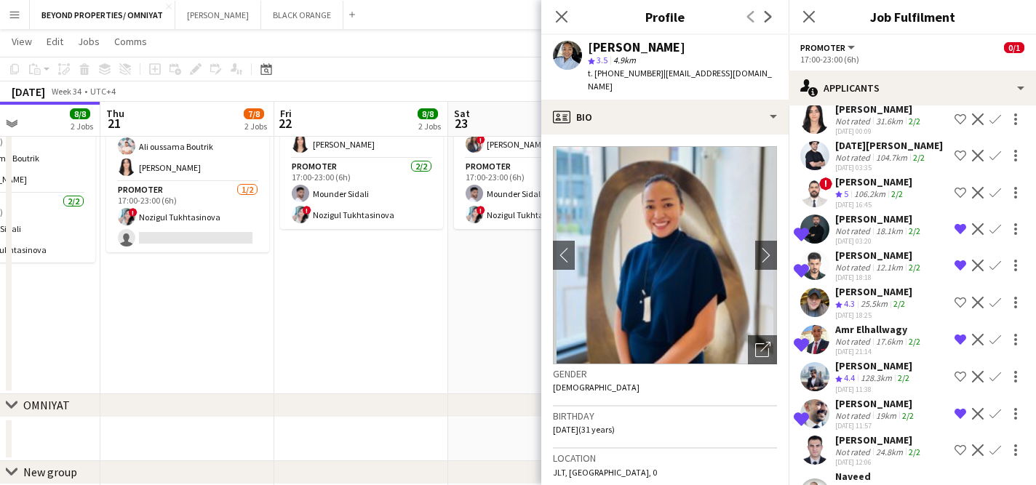
scroll to position [477, 0]
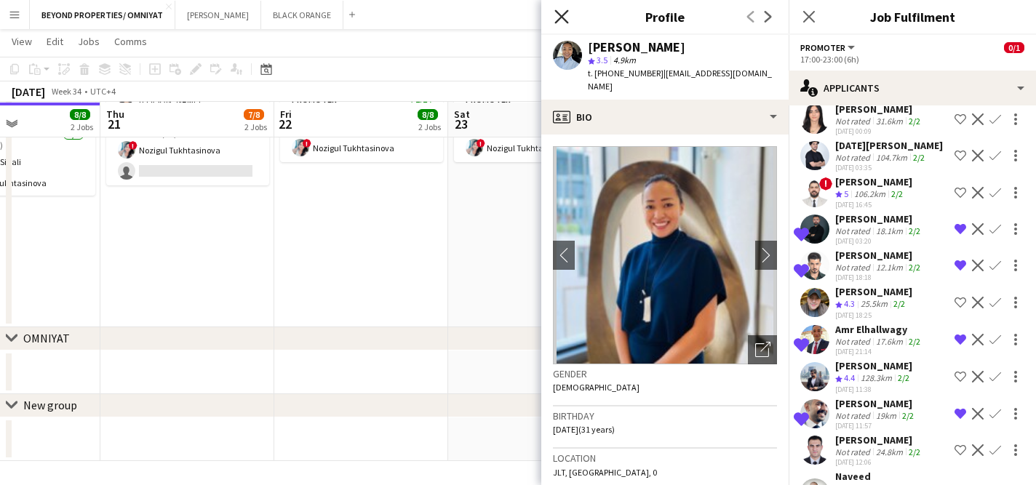
click at [563, 16] on icon at bounding box center [561, 16] width 14 height 14
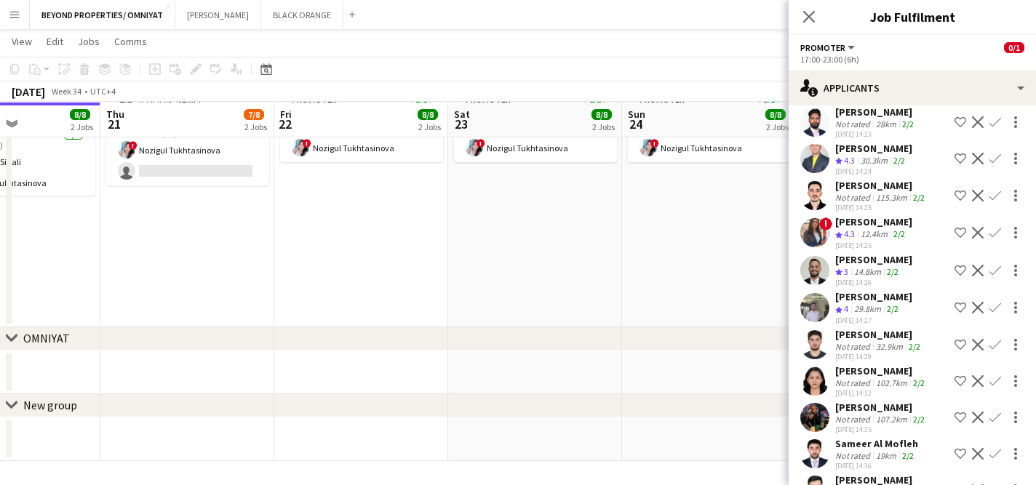
scroll to position [0, 0]
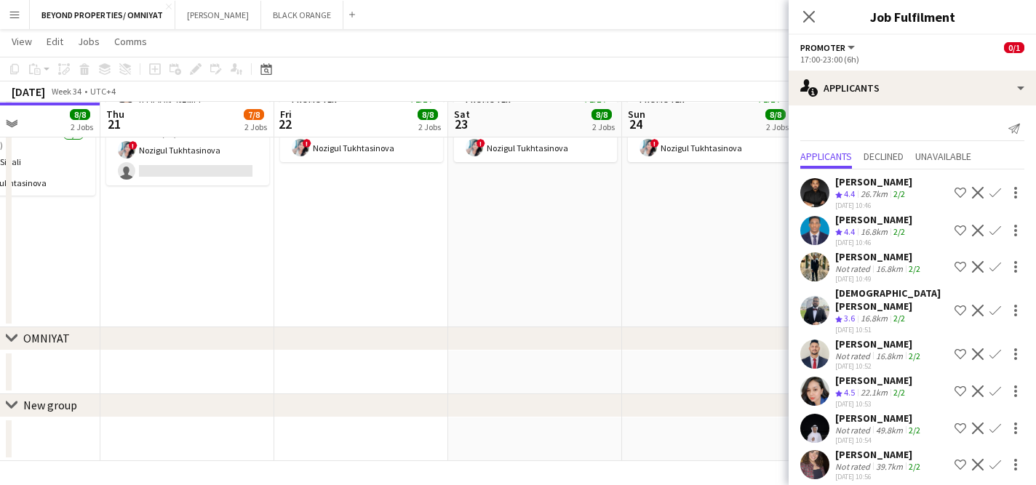
click at [720, 228] on app-date-cell "11:00-23:00 (12h) 4/4 Real Estate Activation @MOE pin Mall of Emirates 2 Roles …" at bounding box center [709, 40] width 174 height 574
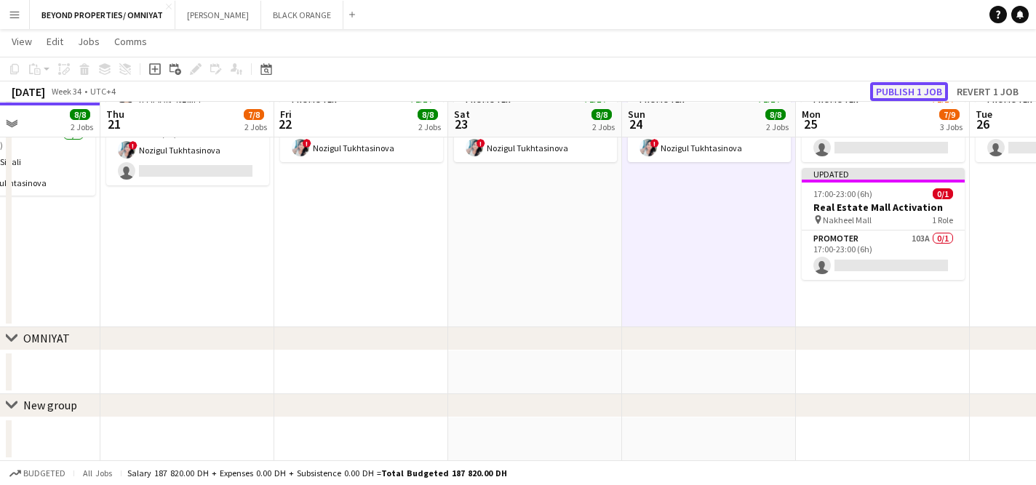
click at [909, 88] on button "Publish 1 job" at bounding box center [909, 91] width 78 height 19
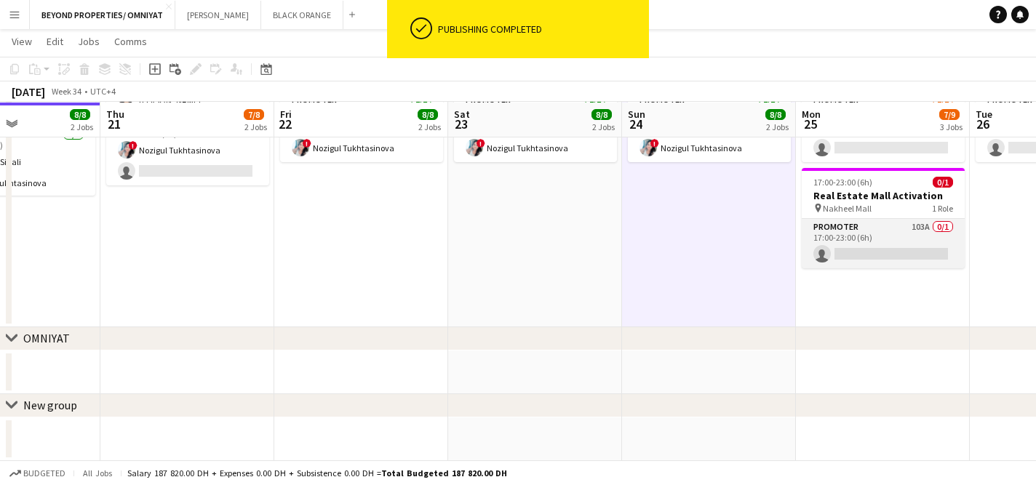
click at [880, 225] on app-card-role "Promoter 103A 0/1 17:00-23:00 (6h) single-neutral-actions" at bounding box center [883, 243] width 163 height 49
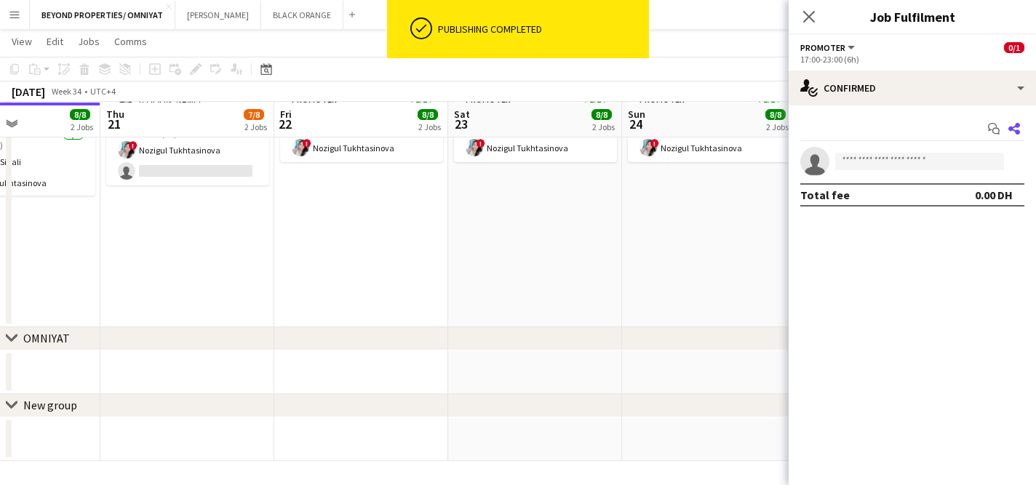
click at [1018, 123] on icon "Share" at bounding box center [1014, 129] width 12 height 12
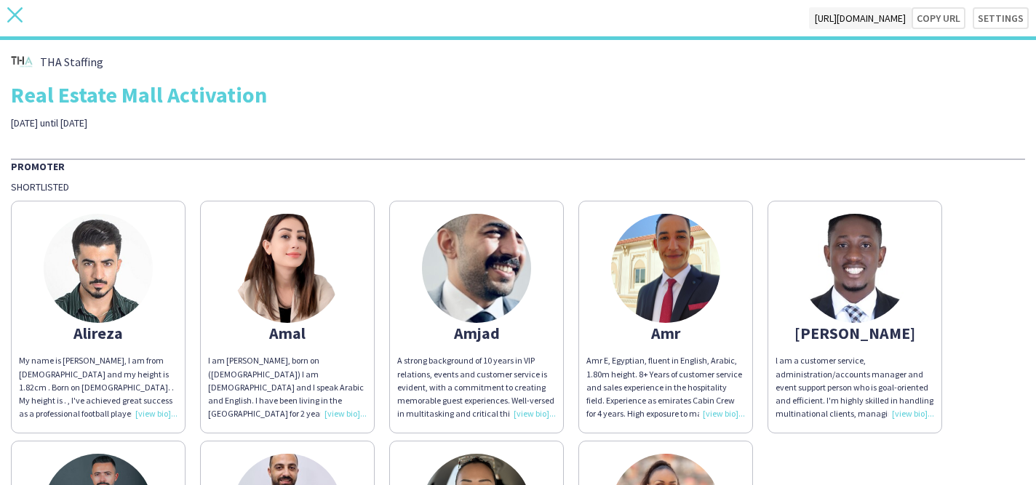
click at [17, 12] on icon at bounding box center [14, 14] width 15 height 15
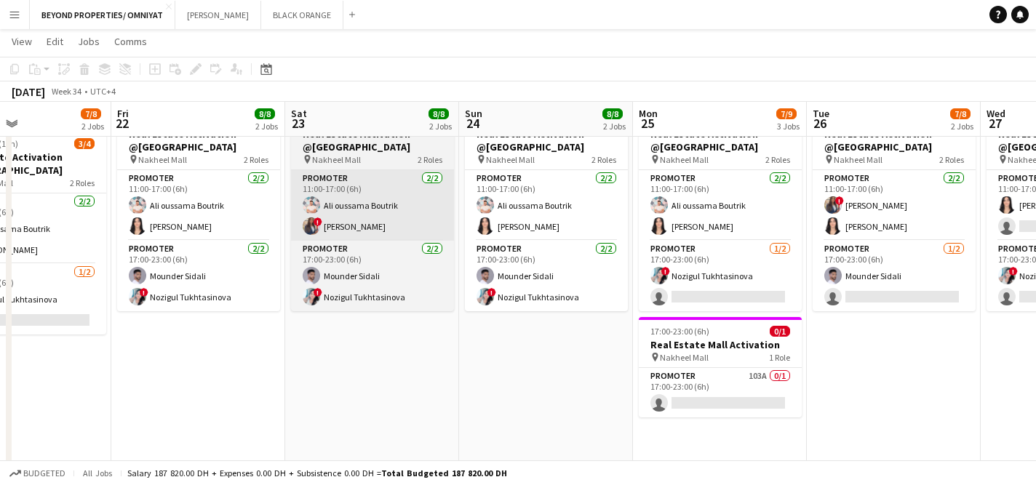
scroll to position [0, 449]
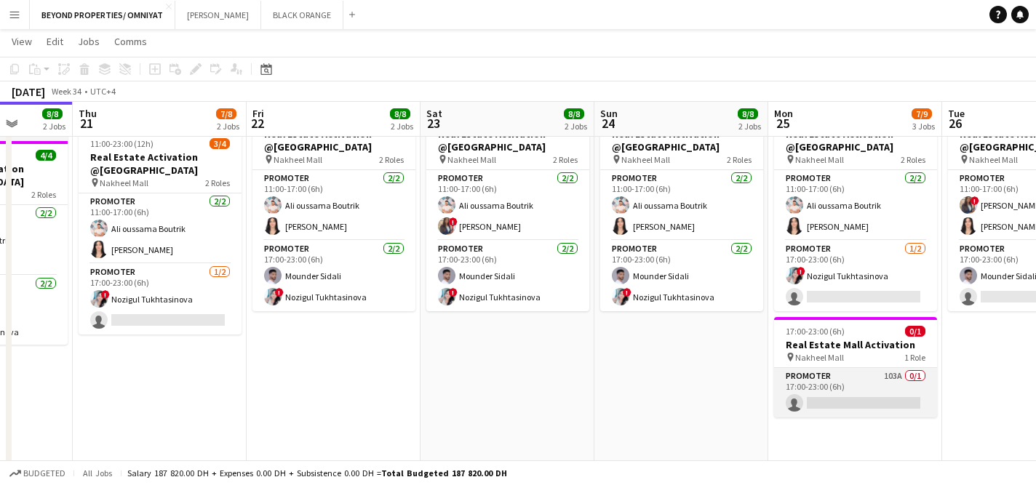
click at [847, 377] on app-card-role "Promoter 103A 0/1 17:00-23:00 (6h) single-neutral-actions" at bounding box center [855, 392] width 163 height 49
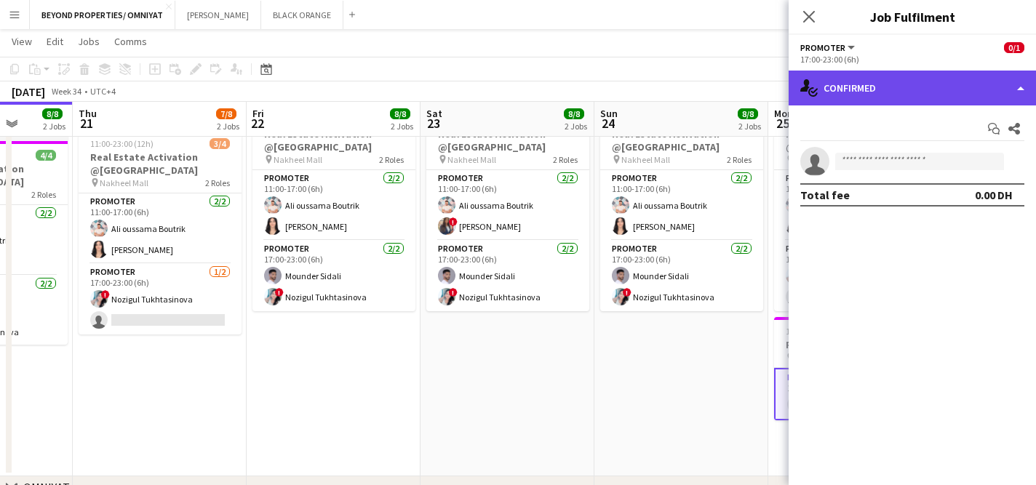
click at [922, 86] on div "single-neutral-actions-check-2 Confirmed" at bounding box center [912, 88] width 247 height 35
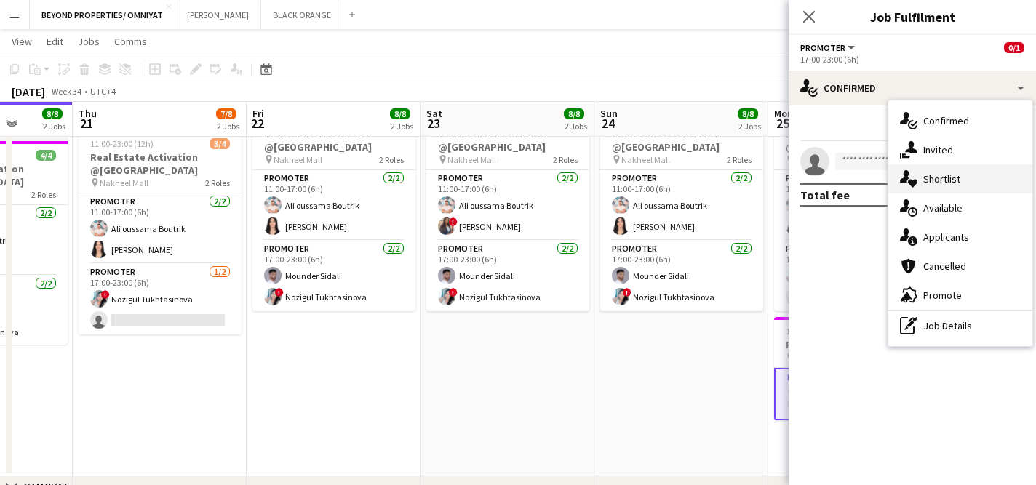
click at [963, 172] on div "single-neutral-actions-heart Shortlist" at bounding box center [960, 178] width 144 height 29
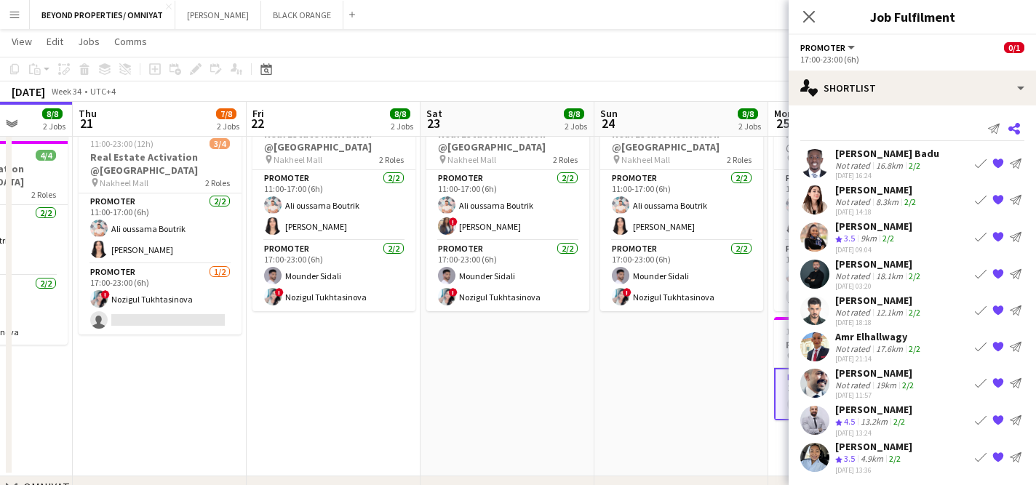
click at [1016, 127] on icon at bounding box center [1014, 129] width 12 height 12
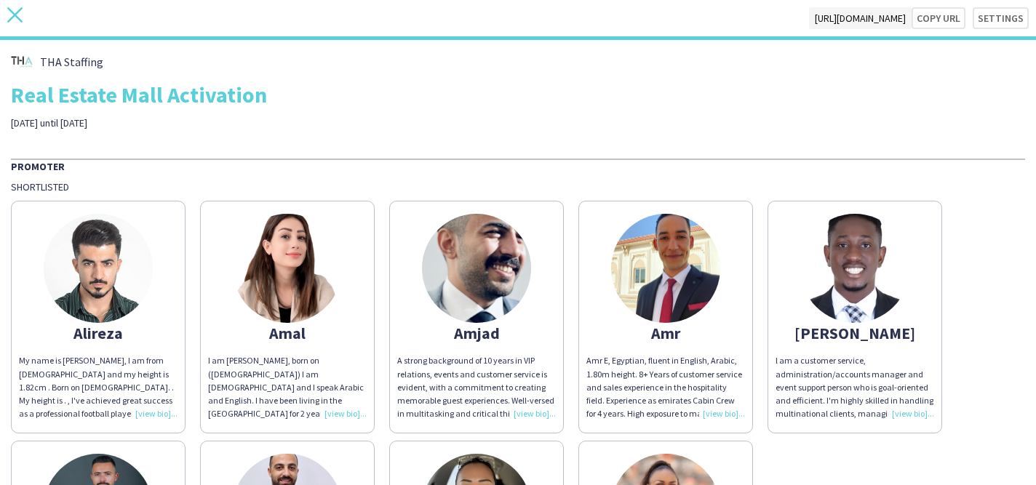
click at [11, 14] on icon "close" at bounding box center [14, 14] width 15 height 15
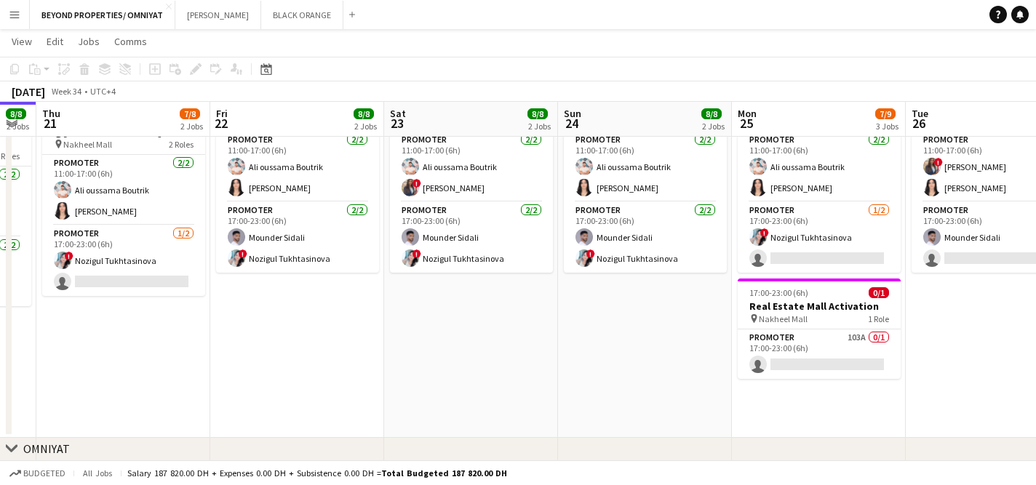
scroll to position [0, 492]
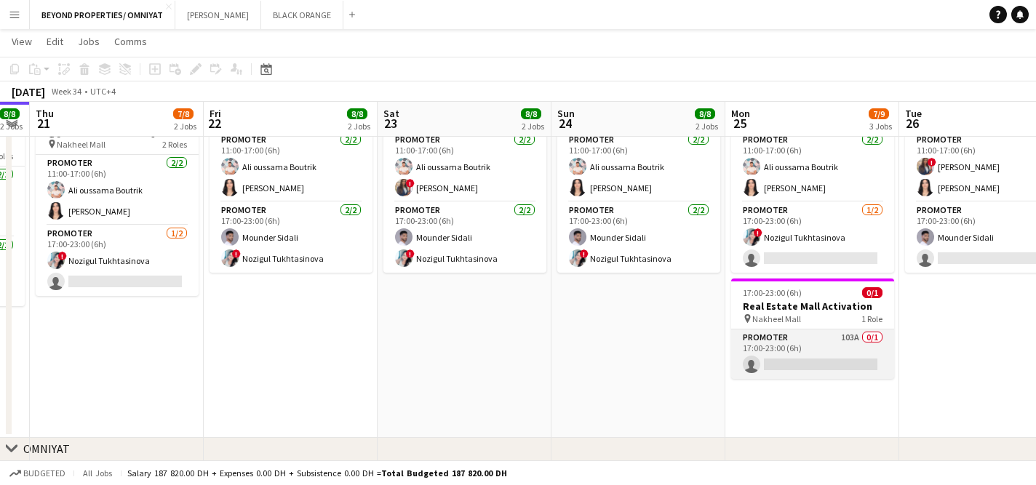
click at [853, 349] on app-card-role "Promoter 103A 0/1 17:00-23:00 (6h) single-neutral-actions" at bounding box center [812, 354] width 163 height 49
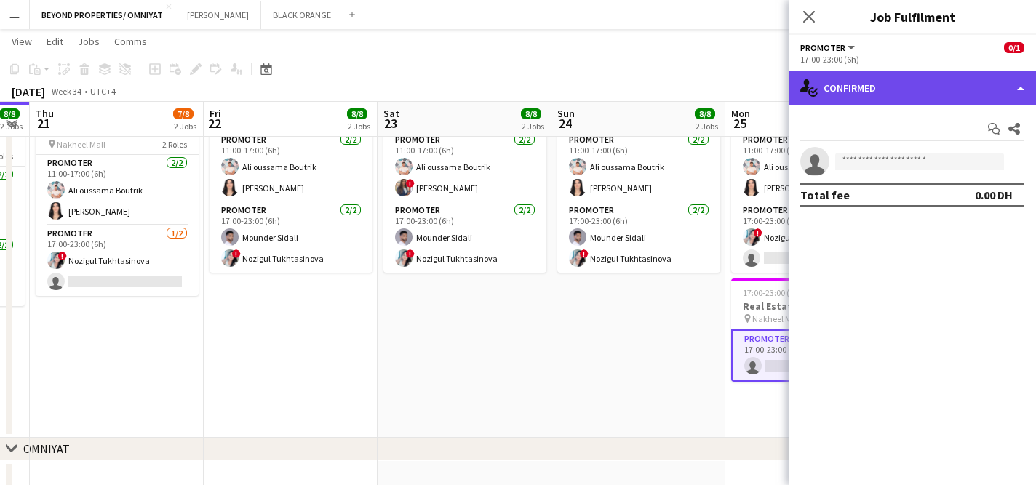
click at [939, 89] on div "single-neutral-actions-check-2 Confirmed" at bounding box center [912, 88] width 247 height 35
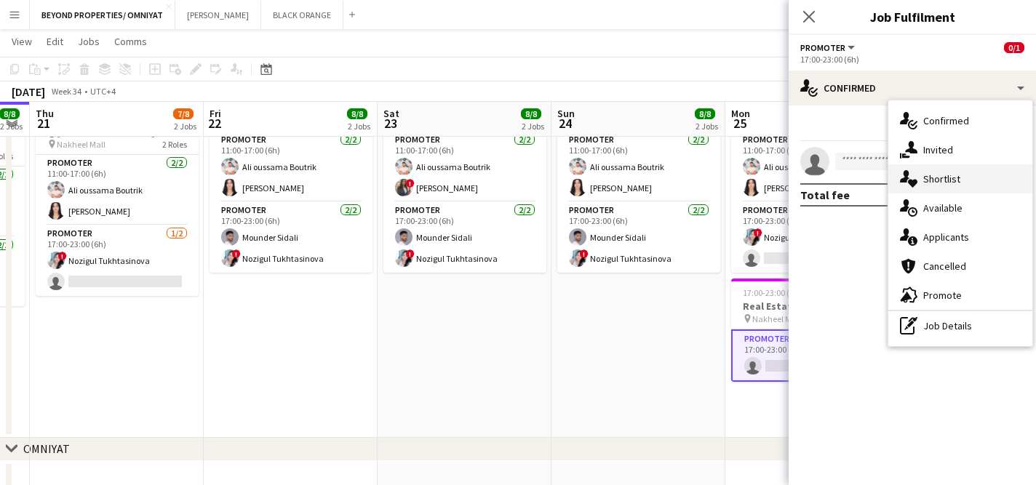
click at [974, 179] on div "single-neutral-actions-heart Shortlist" at bounding box center [960, 178] width 144 height 29
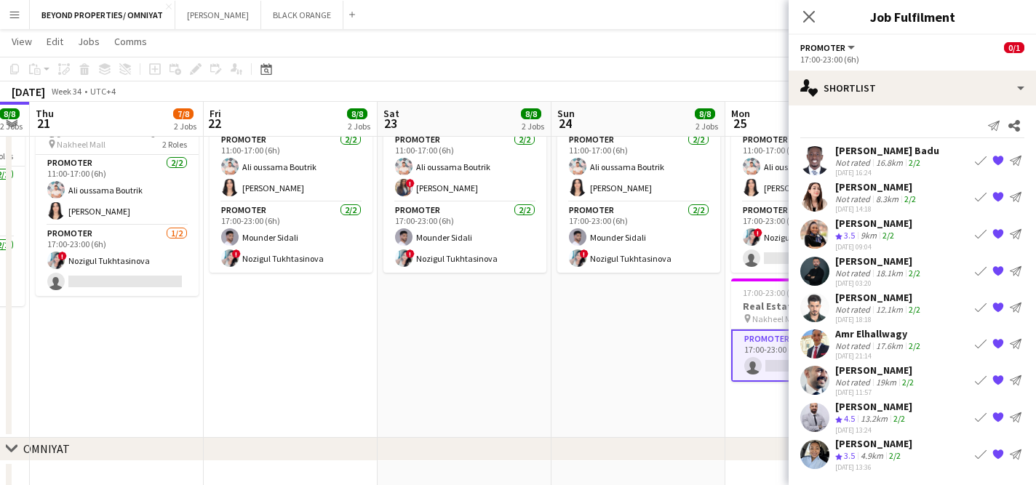
scroll to position [0, 0]
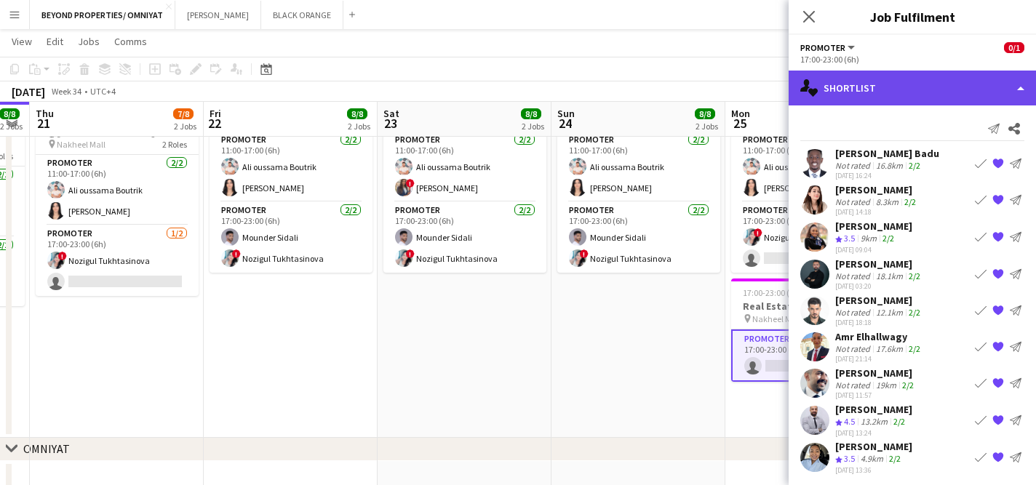
click at [847, 82] on div "single-neutral-actions-heart Shortlist" at bounding box center [912, 88] width 247 height 35
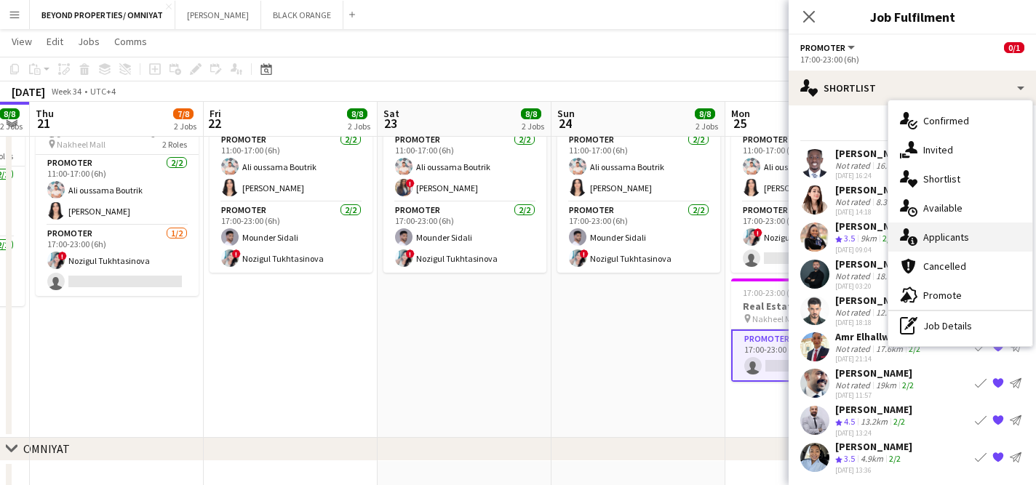
click at [962, 248] on div "single-neutral-actions-information Applicants" at bounding box center [960, 237] width 144 height 29
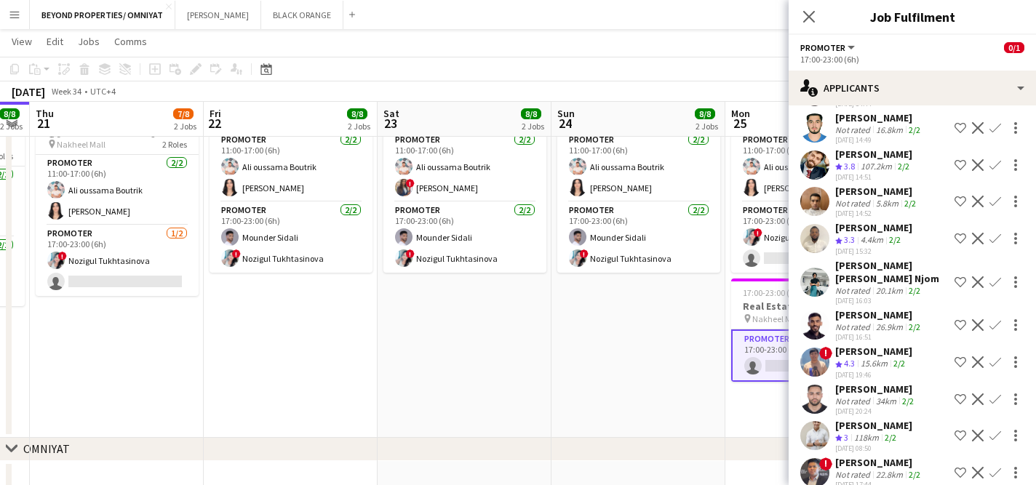
scroll to position [2845, 0]
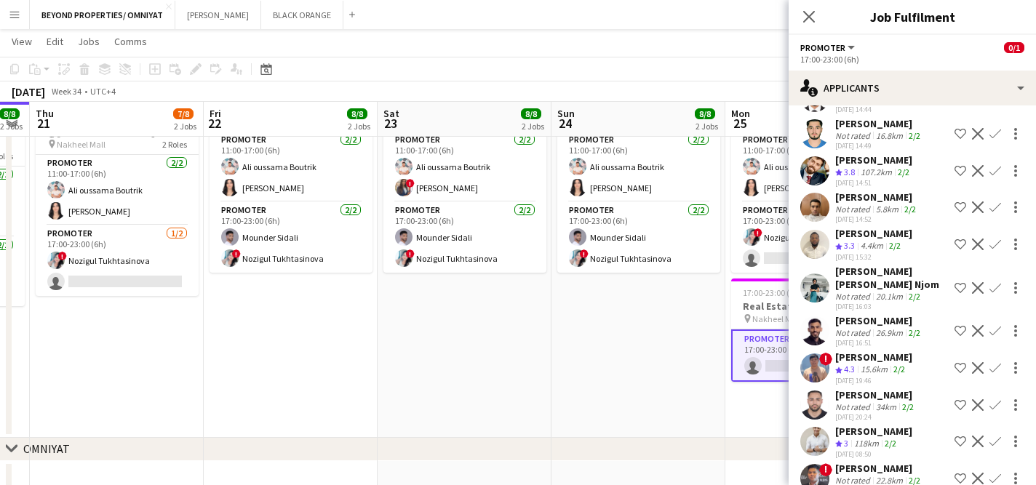
click at [815, 427] on app-user-avatar at bounding box center [814, 441] width 29 height 29
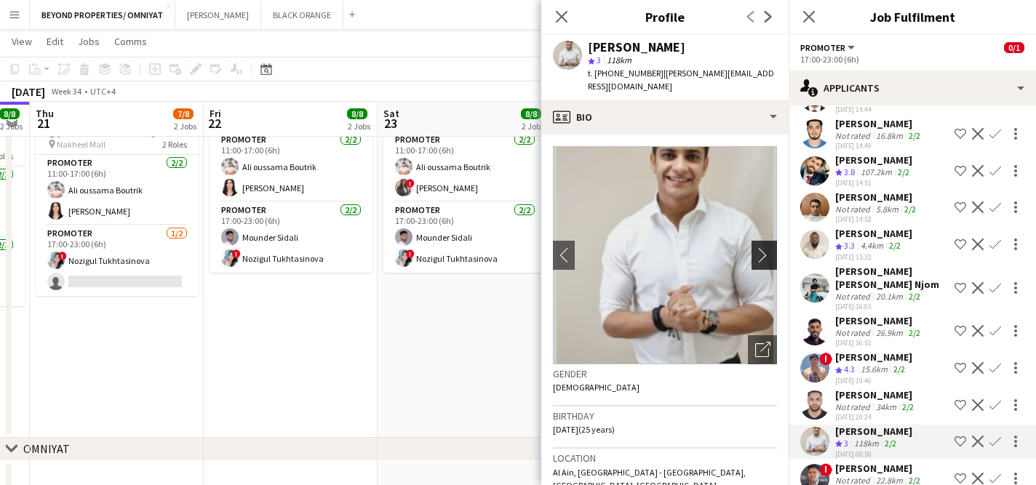
click at [762, 258] on app-icon "chevron-right" at bounding box center [766, 254] width 23 height 15
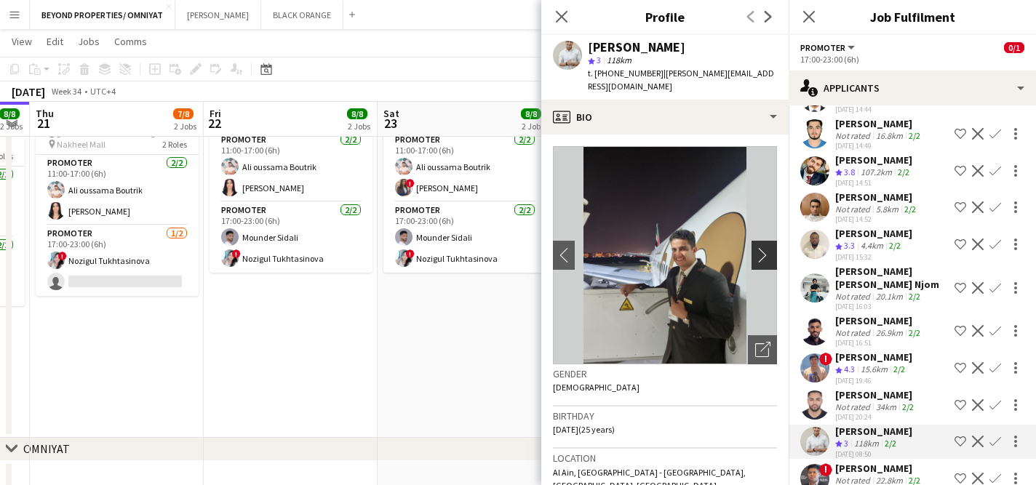
click at [762, 258] on app-icon "chevron-right" at bounding box center [766, 254] width 23 height 15
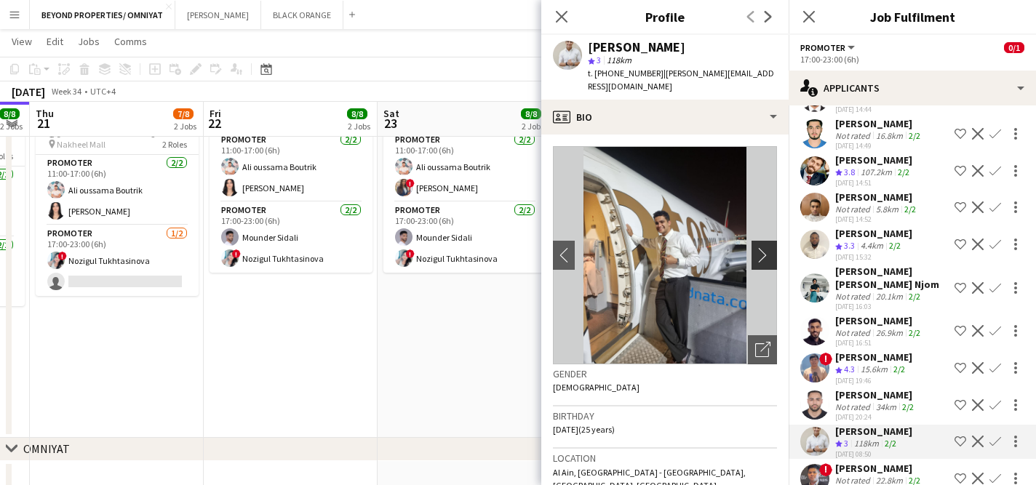
click at [769, 249] on app-icon "chevron-right" at bounding box center [766, 254] width 23 height 15
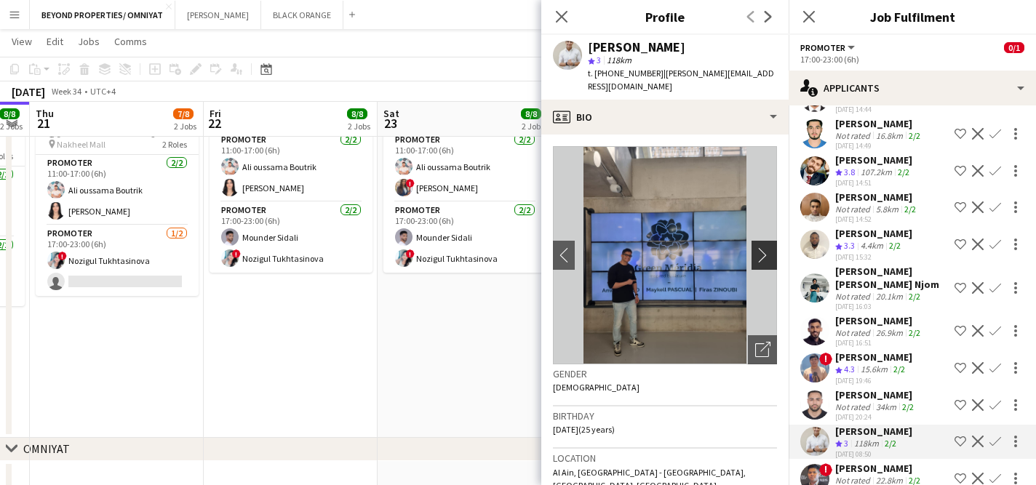
click at [765, 253] on app-icon "chevron-right" at bounding box center [766, 254] width 23 height 15
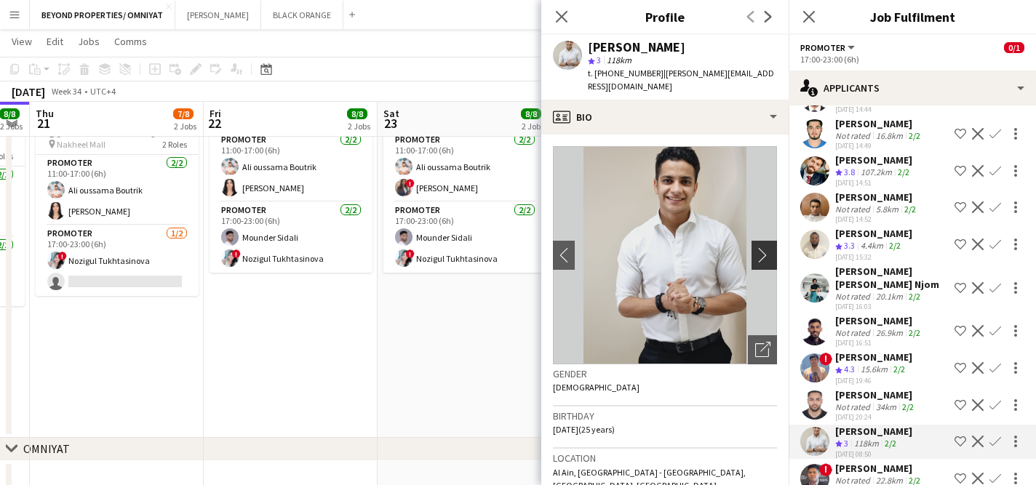
click at [765, 253] on app-icon "chevron-right" at bounding box center [766, 254] width 23 height 15
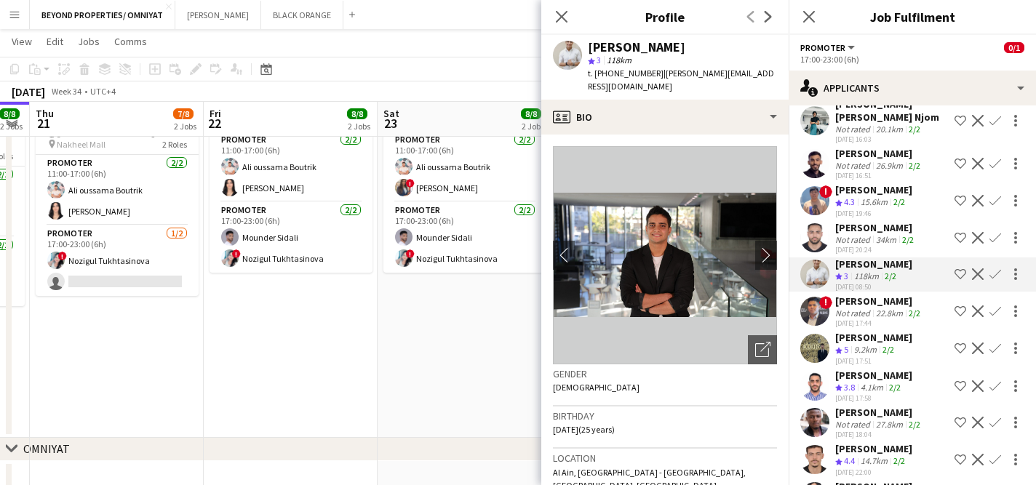
scroll to position [3390, 0]
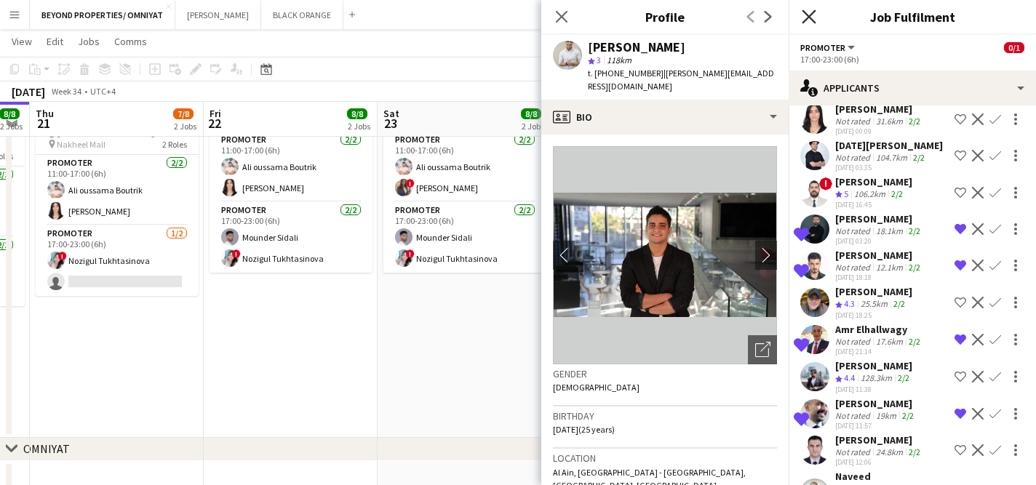
click at [808, 19] on icon "Close pop-in" at bounding box center [809, 16] width 14 height 14
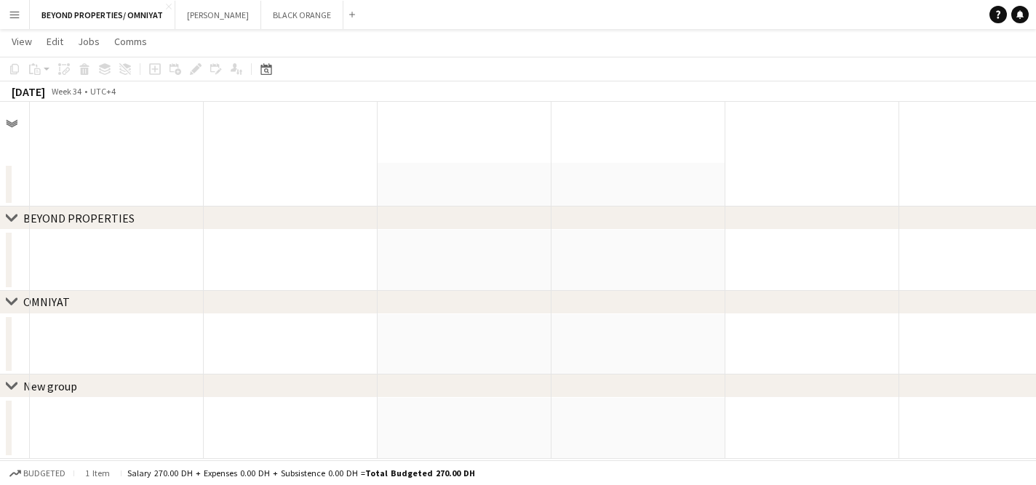
scroll to position [0, 0]
